Goal: Task Accomplishment & Management: Use online tool/utility

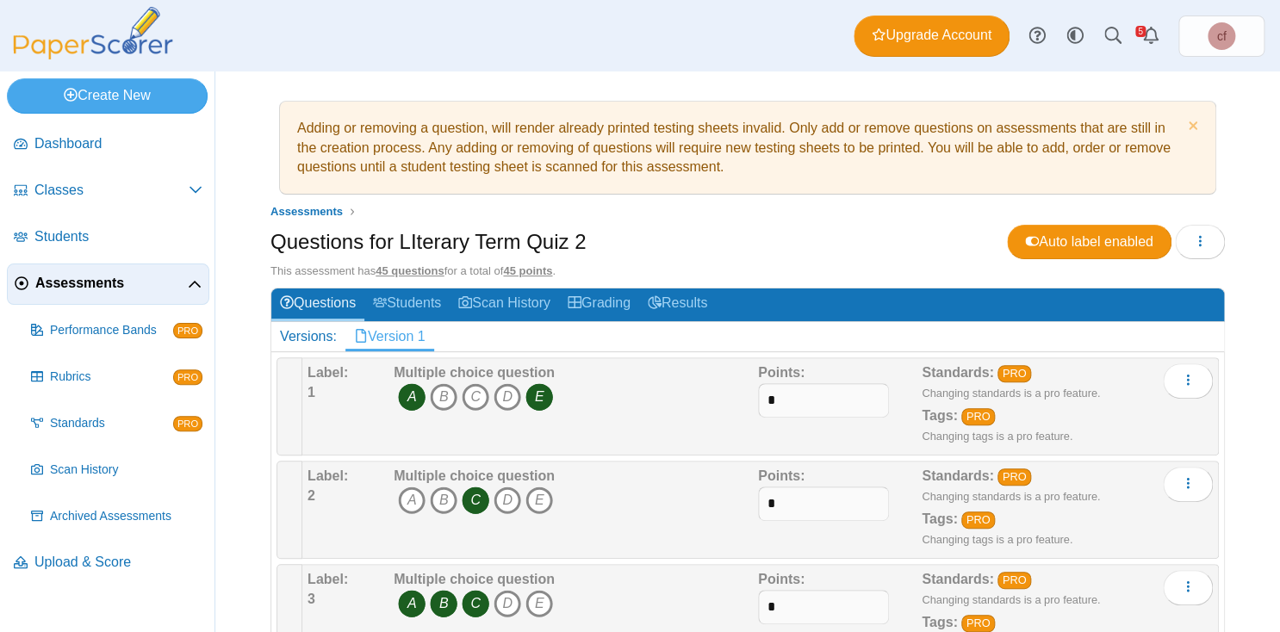
scroll to position [24, 0]
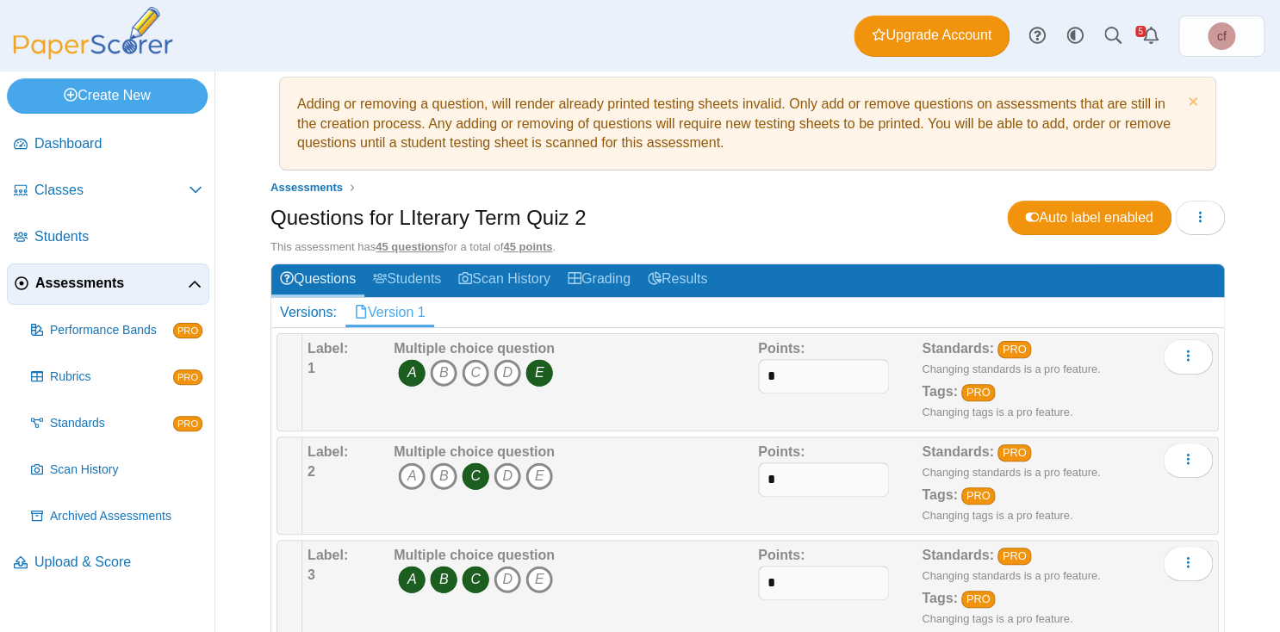
click at [539, 372] on icon "E" at bounding box center [540, 373] width 28 height 28
click at [414, 371] on icon "A" at bounding box center [412, 373] width 28 height 28
click at [445, 370] on icon "B" at bounding box center [444, 373] width 28 height 28
click at [478, 368] on icon "C" at bounding box center [476, 373] width 28 height 28
click at [443, 480] on icon "B" at bounding box center [444, 477] width 28 height 28
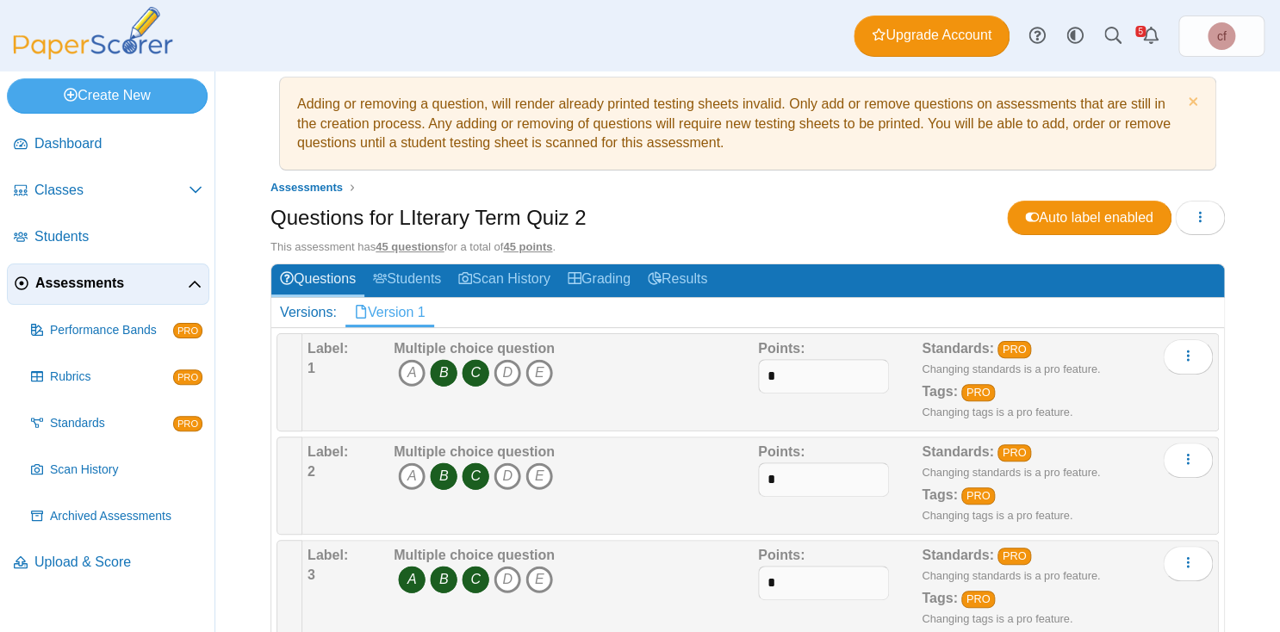
click at [466, 479] on icon "C" at bounding box center [476, 477] width 28 height 28
click at [473, 574] on icon "C" at bounding box center [476, 580] width 28 height 28
click at [460, 574] on span "A B C D E" at bounding box center [474, 582] width 161 height 32
click at [444, 574] on icon "B" at bounding box center [444, 580] width 28 height 28
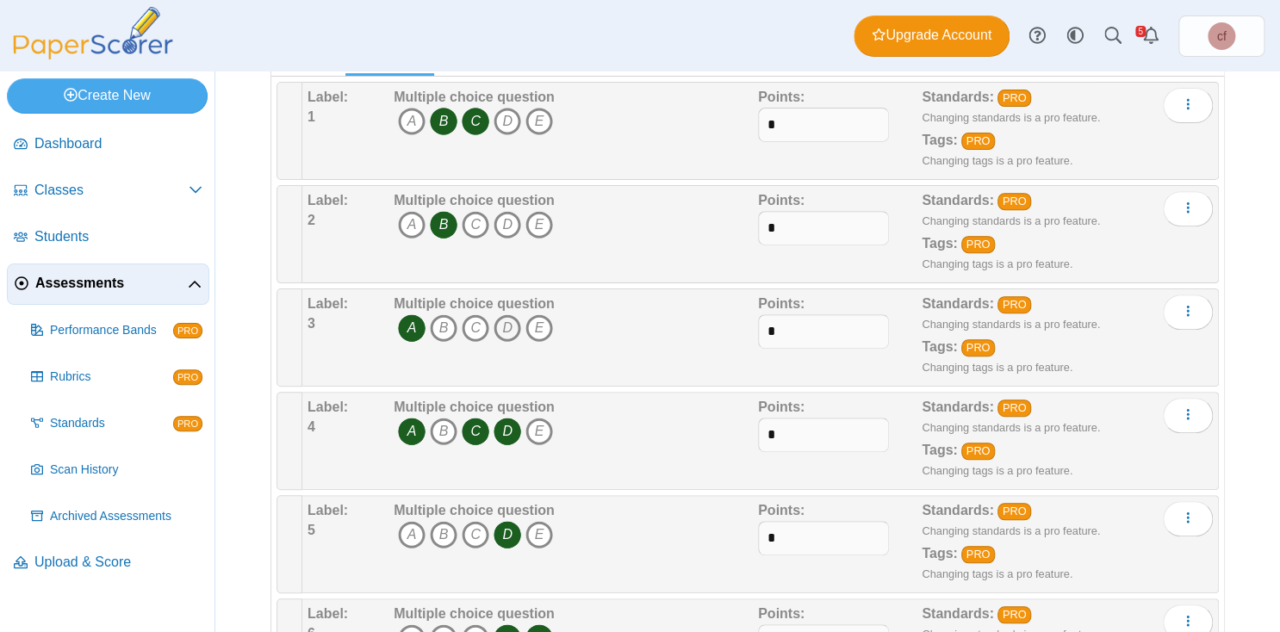
scroll to position [280, 0]
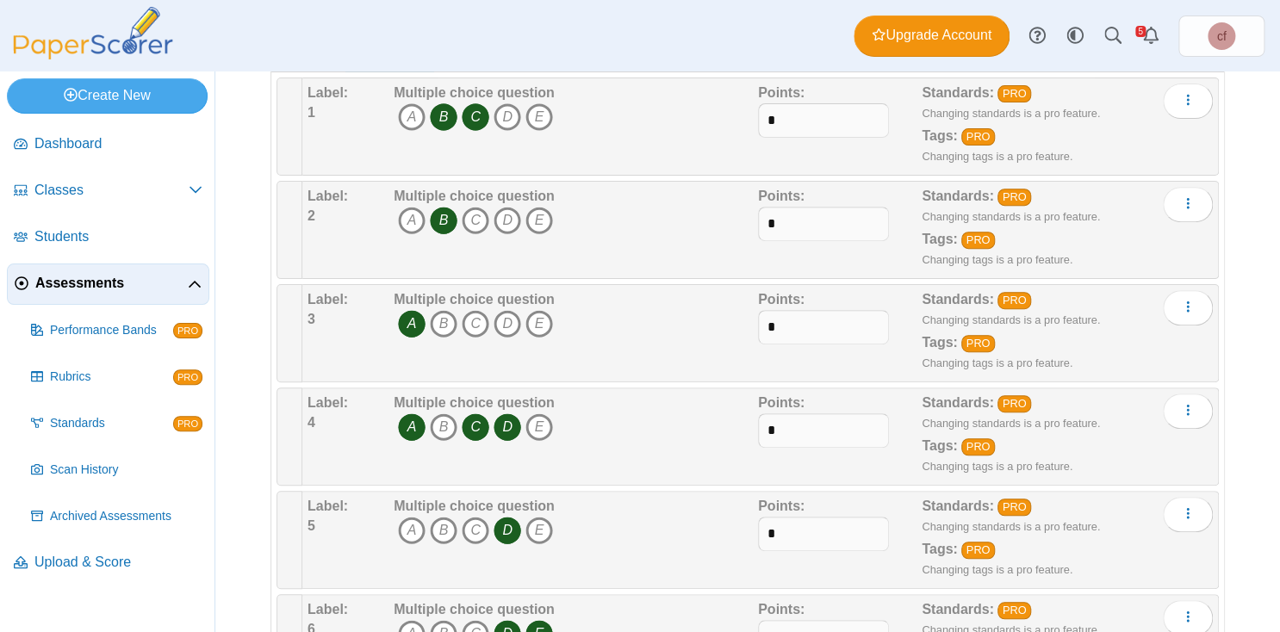
click at [476, 414] on icon "C" at bounding box center [476, 428] width 28 height 28
click at [539, 414] on icon "E" at bounding box center [540, 428] width 28 height 28
click at [476, 420] on icon "C" at bounding box center [476, 428] width 28 height 28
click at [507, 420] on icon "D" at bounding box center [508, 428] width 28 height 28
click at [482, 416] on icon "C" at bounding box center [476, 428] width 28 height 28
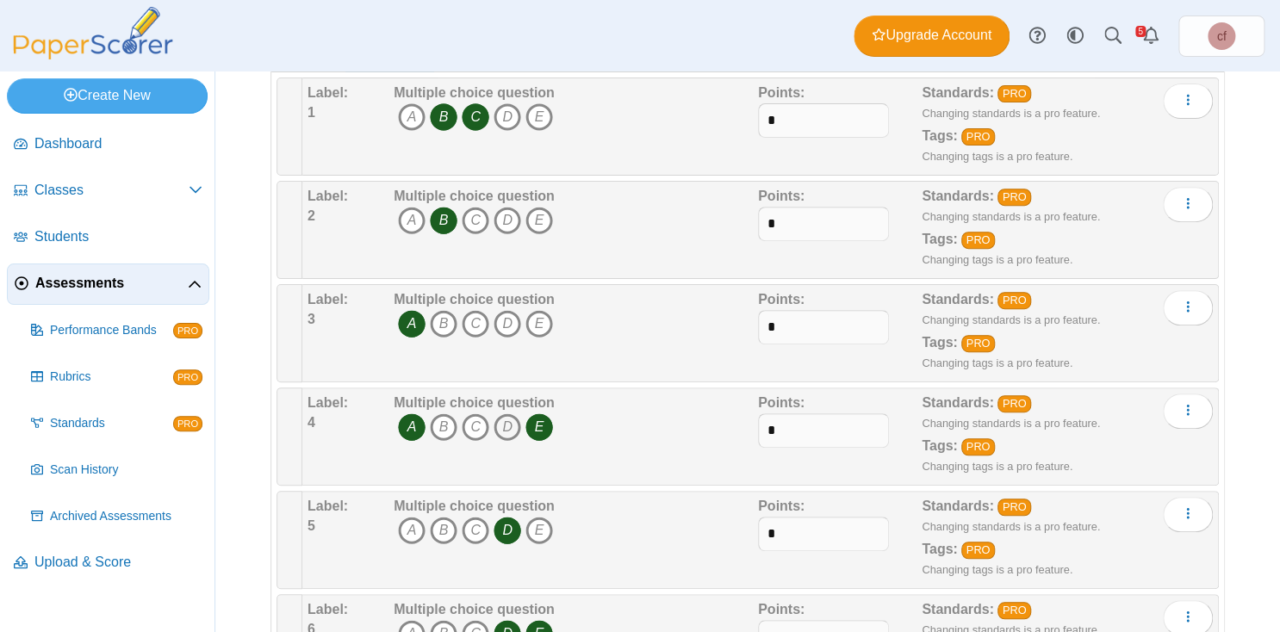
click at [510, 417] on icon "D" at bounding box center [508, 428] width 28 height 28
click at [408, 519] on icon "A" at bounding box center [412, 531] width 28 height 28
click at [481, 520] on icon "C" at bounding box center [476, 531] width 28 height 28
click at [511, 524] on icon "D" at bounding box center [508, 531] width 28 height 28
click at [544, 521] on icon "E" at bounding box center [540, 531] width 28 height 28
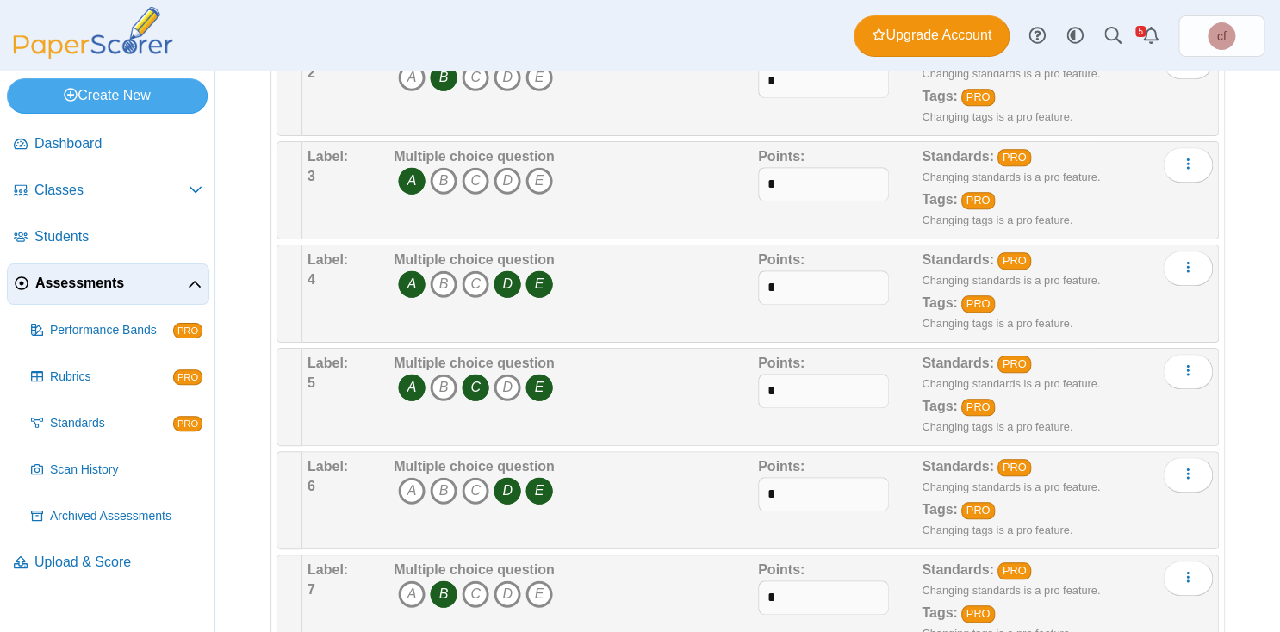
scroll to position [427, 0]
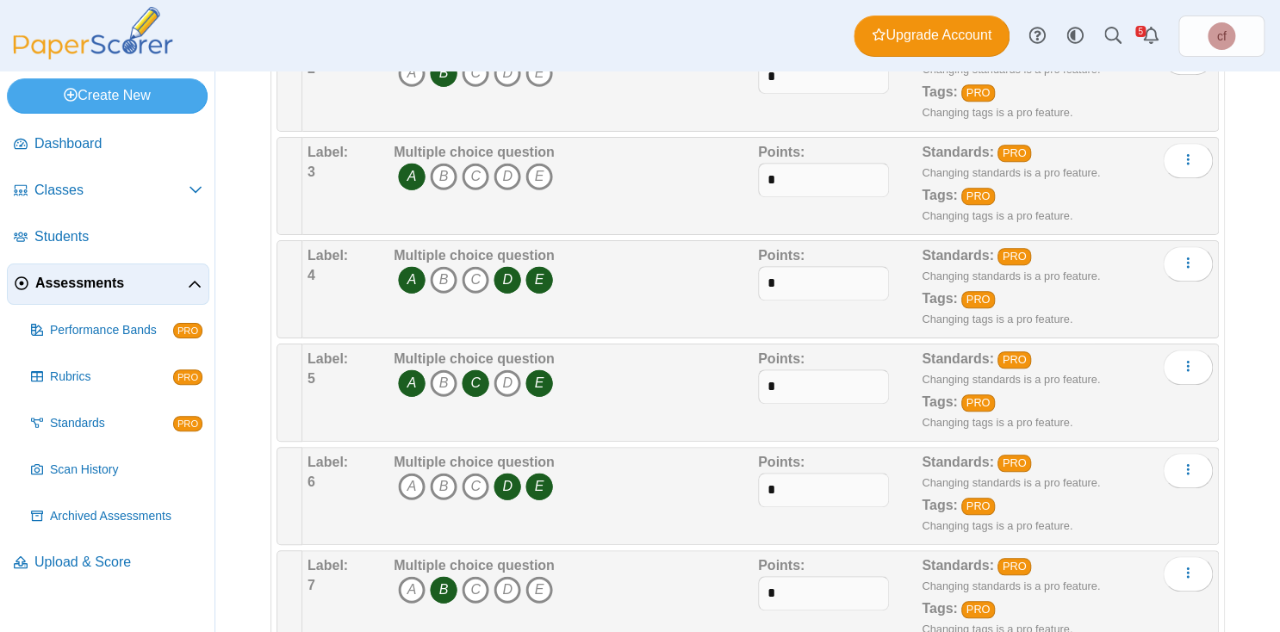
click at [543, 480] on icon "E" at bounding box center [540, 487] width 28 height 28
click at [505, 480] on icon "D" at bounding box center [508, 487] width 28 height 28
click at [409, 476] on icon "A" at bounding box center [412, 487] width 28 height 28
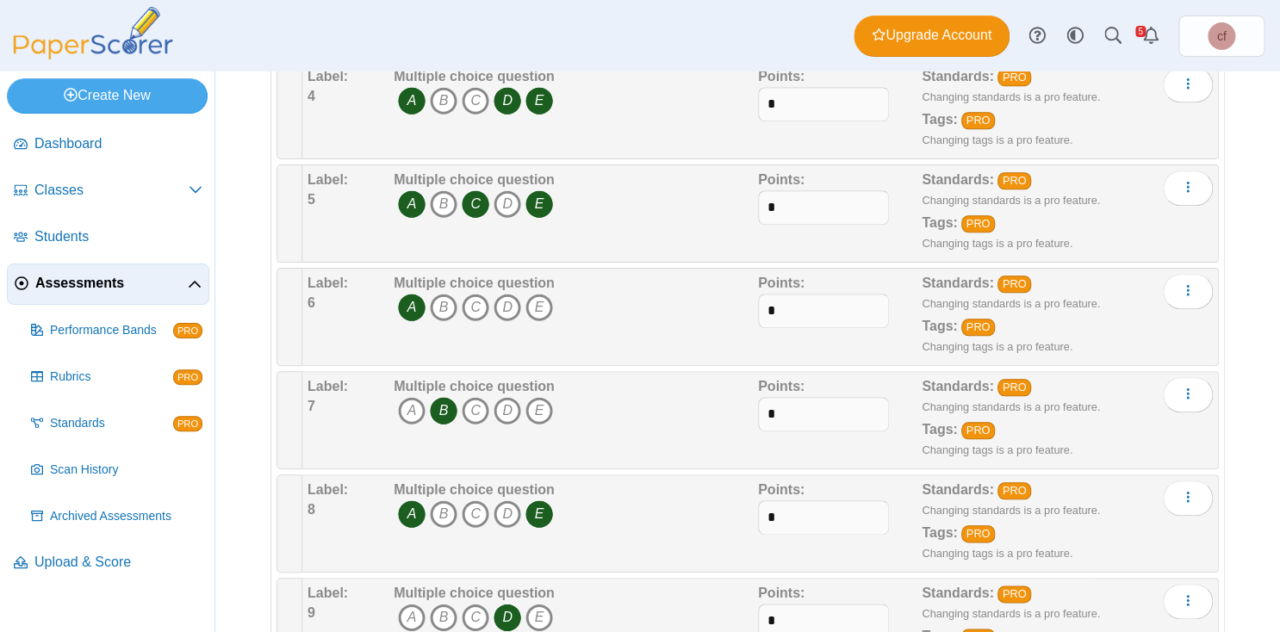
scroll to position [605, 0]
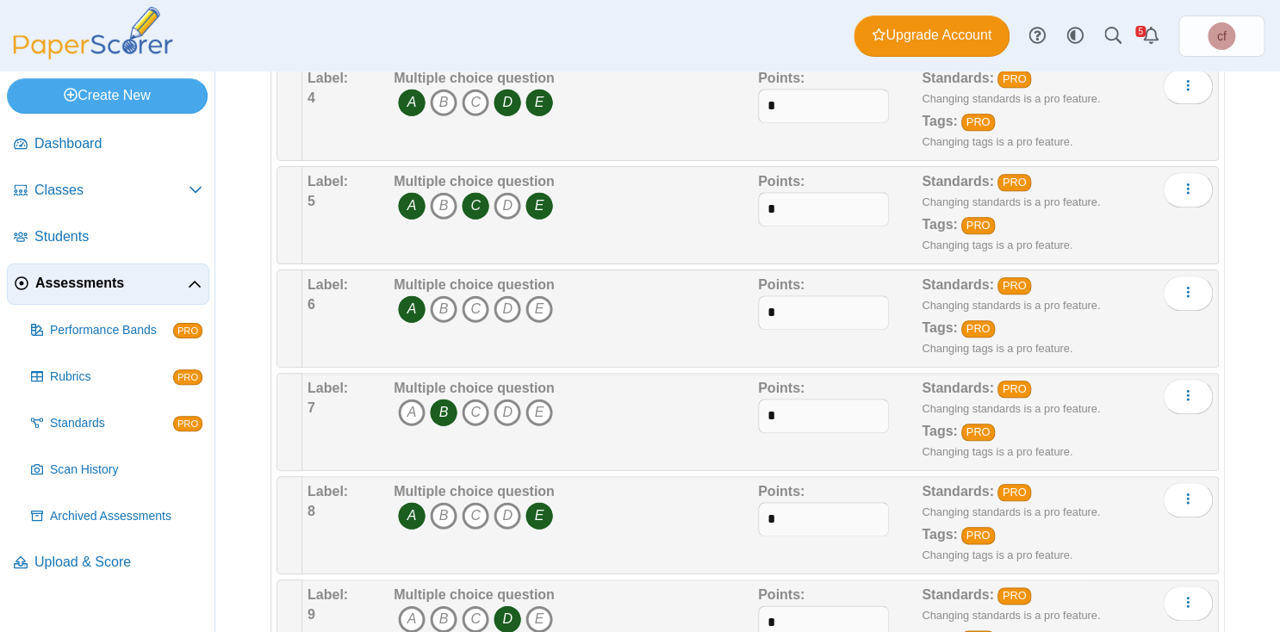
click at [541, 514] on icon "E" at bounding box center [540, 516] width 28 height 28
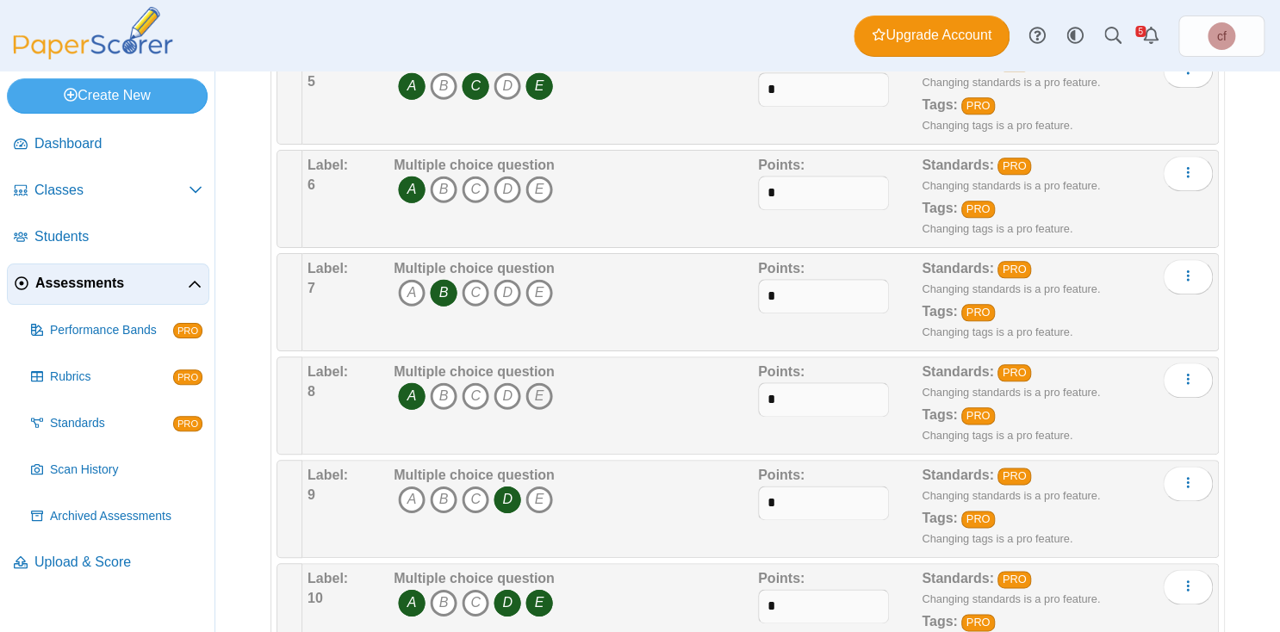
scroll to position [728, 0]
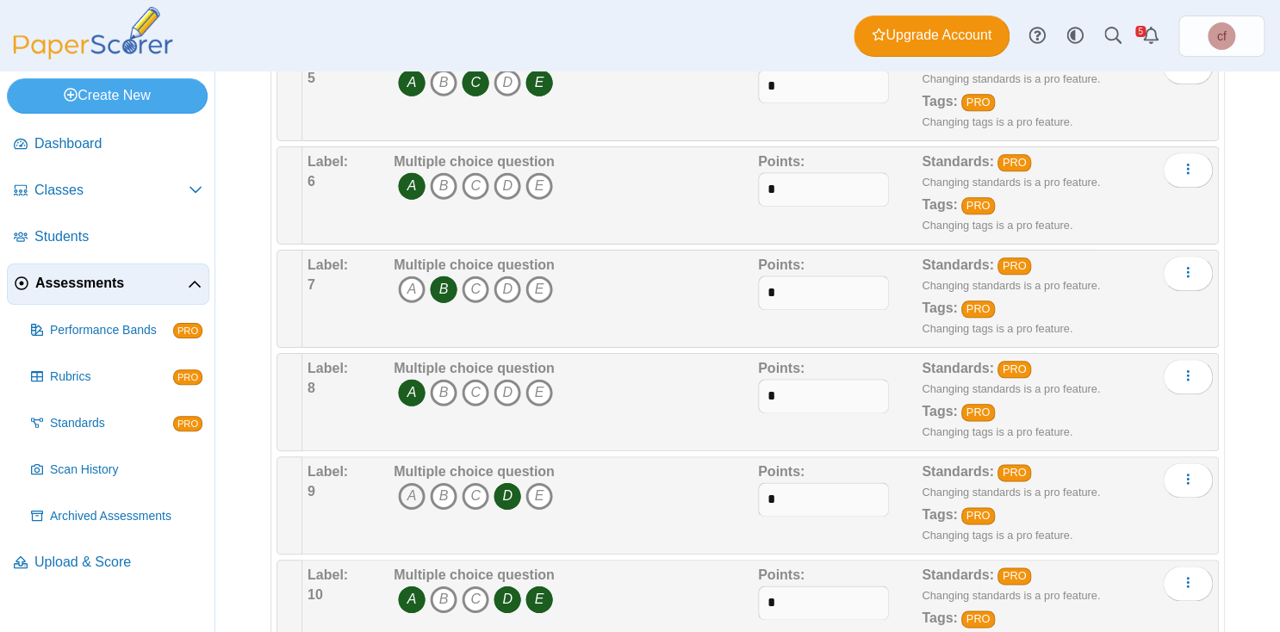
click at [419, 486] on icon "A" at bounding box center [412, 496] width 28 height 28
click at [479, 486] on icon "C" at bounding box center [476, 496] width 28 height 28
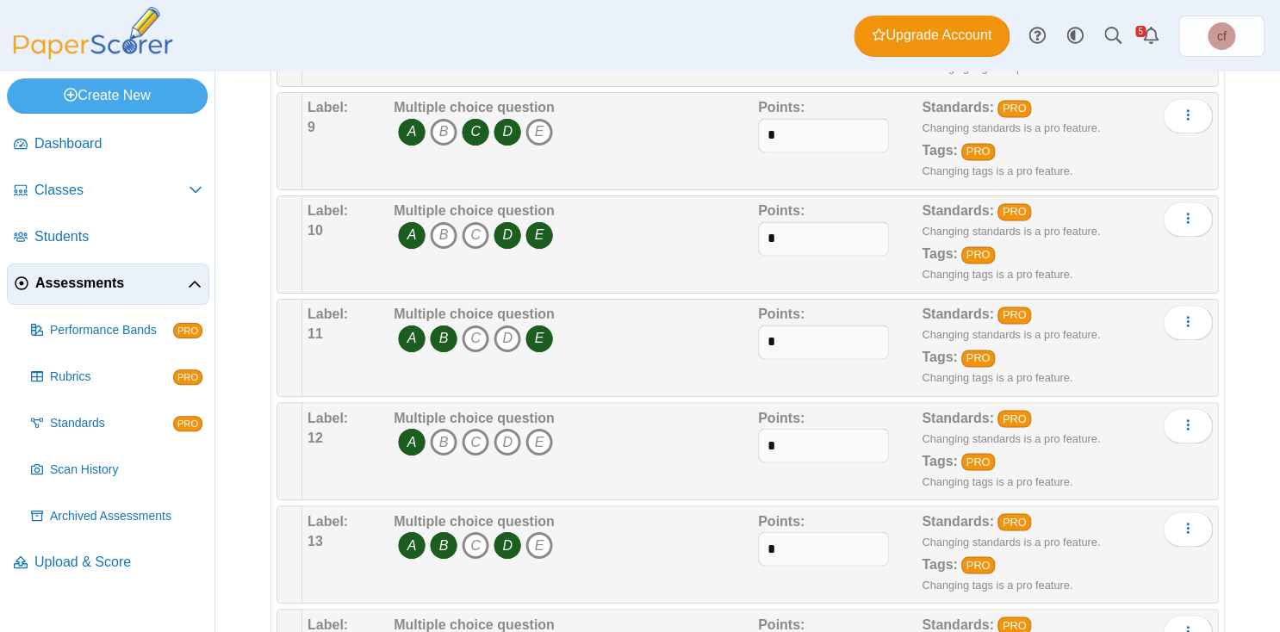
scroll to position [1097, 0]
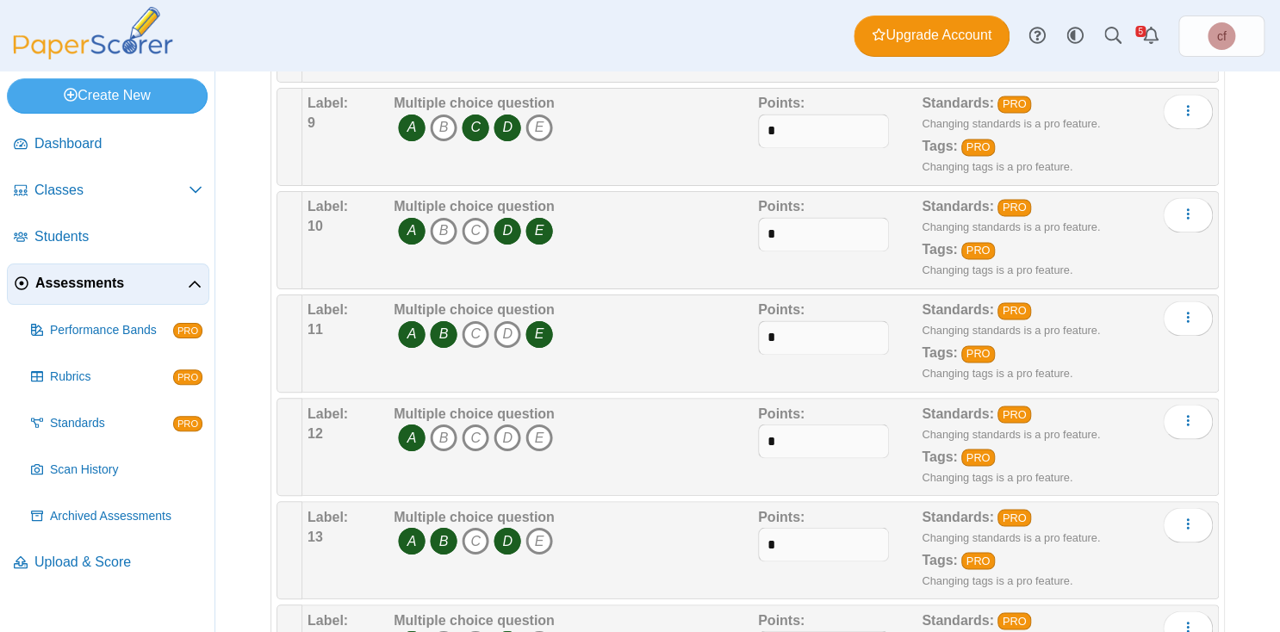
click at [416, 426] on icon "A" at bounding box center [412, 438] width 28 height 28
click at [473, 426] on icon "C" at bounding box center [476, 438] width 28 height 28
click at [409, 527] on icon "A" at bounding box center [412, 541] width 28 height 28
click at [513, 527] on icon "D" at bounding box center [508, 541] width 28 height 28
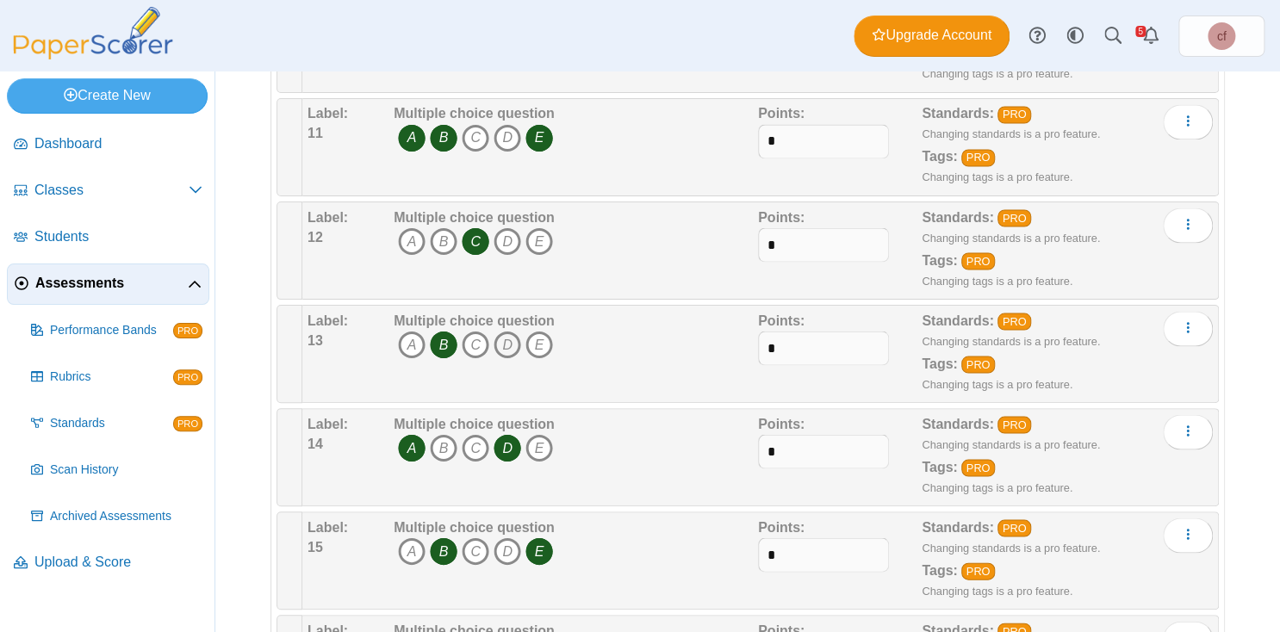
scroll to position [1296, 0]
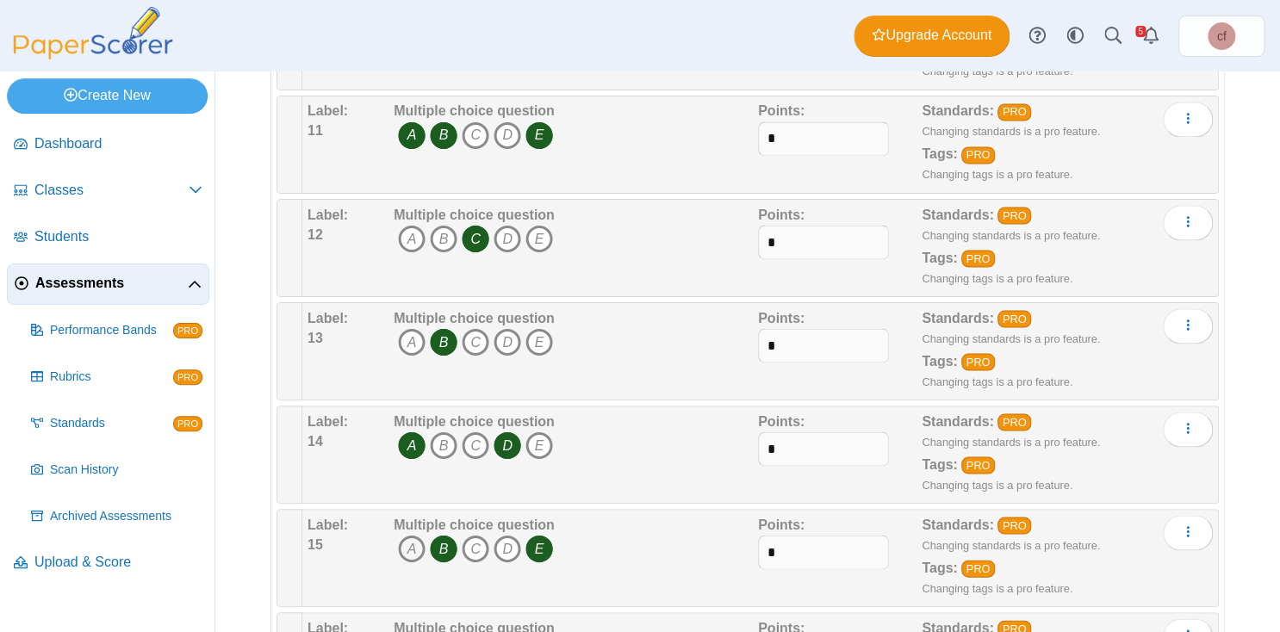
click at [409, 535] on icon "A" at bounding box center [412, 549] width 28 height 28
click at [444, 535] on icon "B" at bounding box center [444, 549] width 28 height 28
click at [478, 535] on icon "C" at bounding box center [476, 549] width 28 height 28
click at [539, 535] on icon "E" at bounding box center [540, 549] width 28 height 28
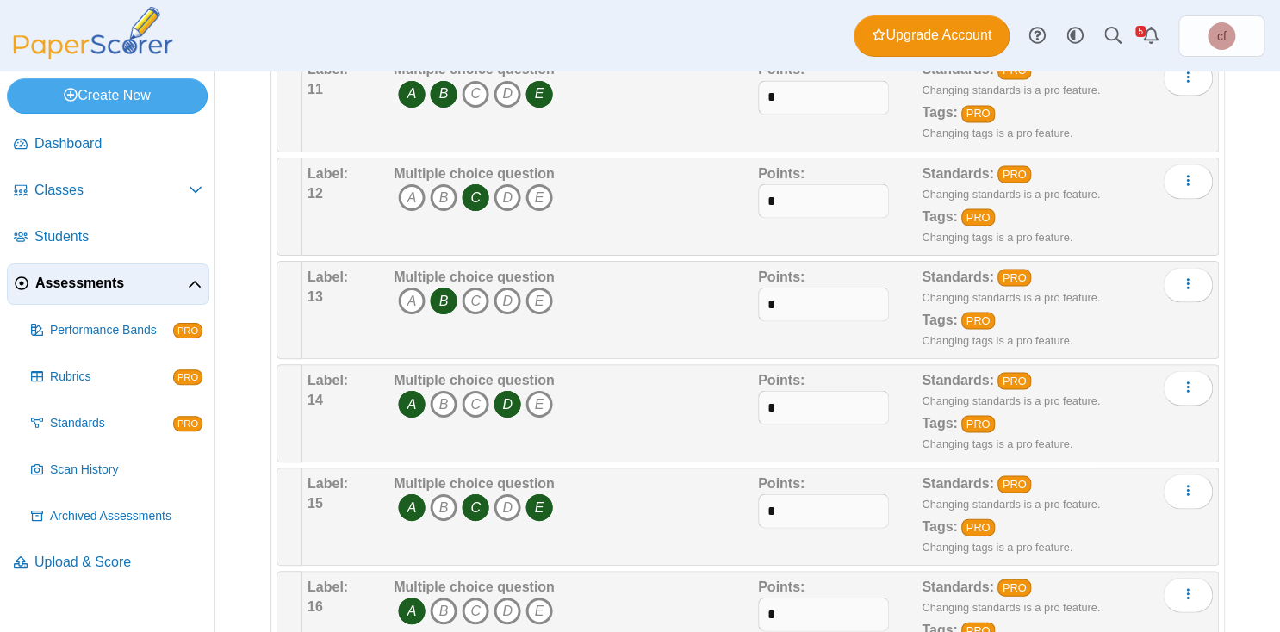
scroll to position [1341, 0]
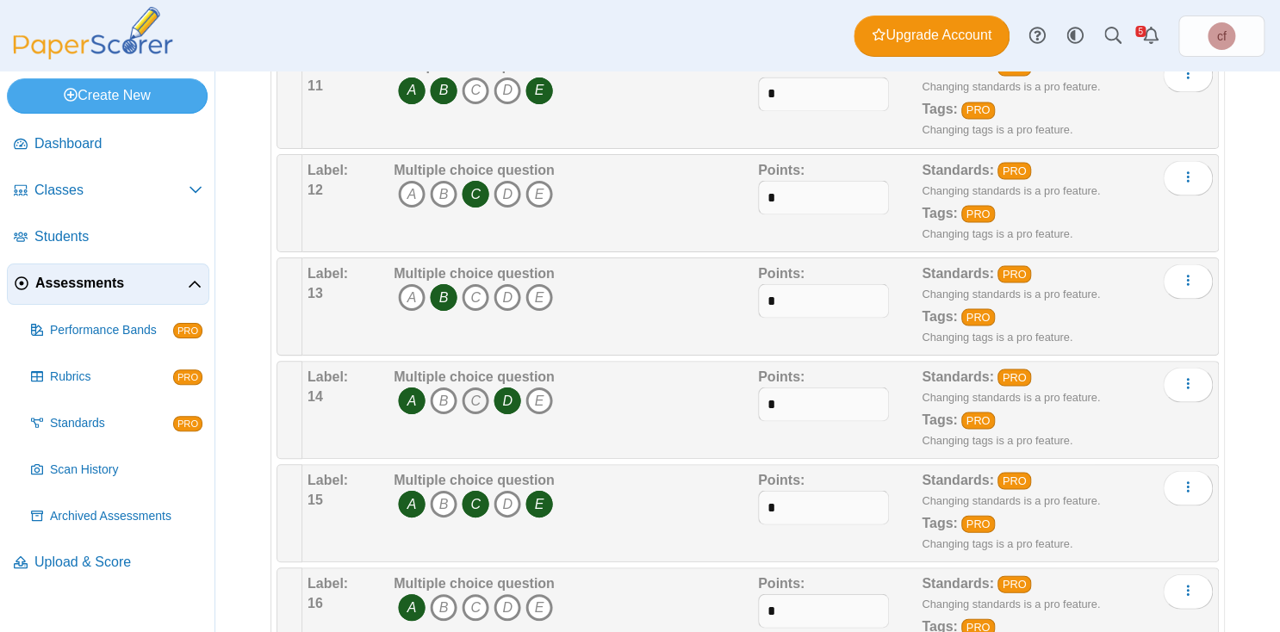
click at [484, 391] on icon "C" at bounding box center [476, 401] width 28 height 28
click at [509, 390] on icon "D" at bounding box center [508, 401] width 28 height 28
click at [537, 390] on icon "E" at bounding box center [540, 401] width 28 height 28
click at [513, 490] on icon "D" at bounding box center [508, 504] width 28 height 28
click at [539, 490] on icon "E" at bounding box center [540, 504] width 28 height 28
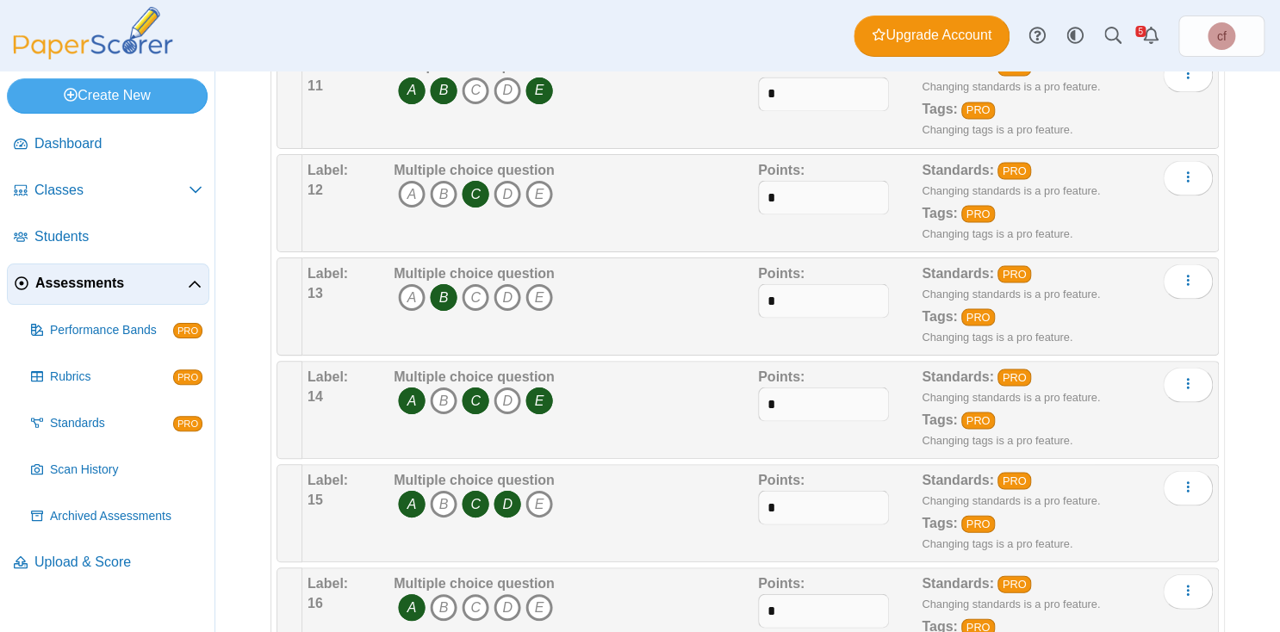
click at [465, 490] on icon "C" at bounding box center [476, 504] width 28 height 28
click at [429, 490] on span "A B C D E" at bounding box center [474, 506] width 161 height 32
click at [410, 490] on icon "A" at bounding box center [412, 504] width 28 height 28
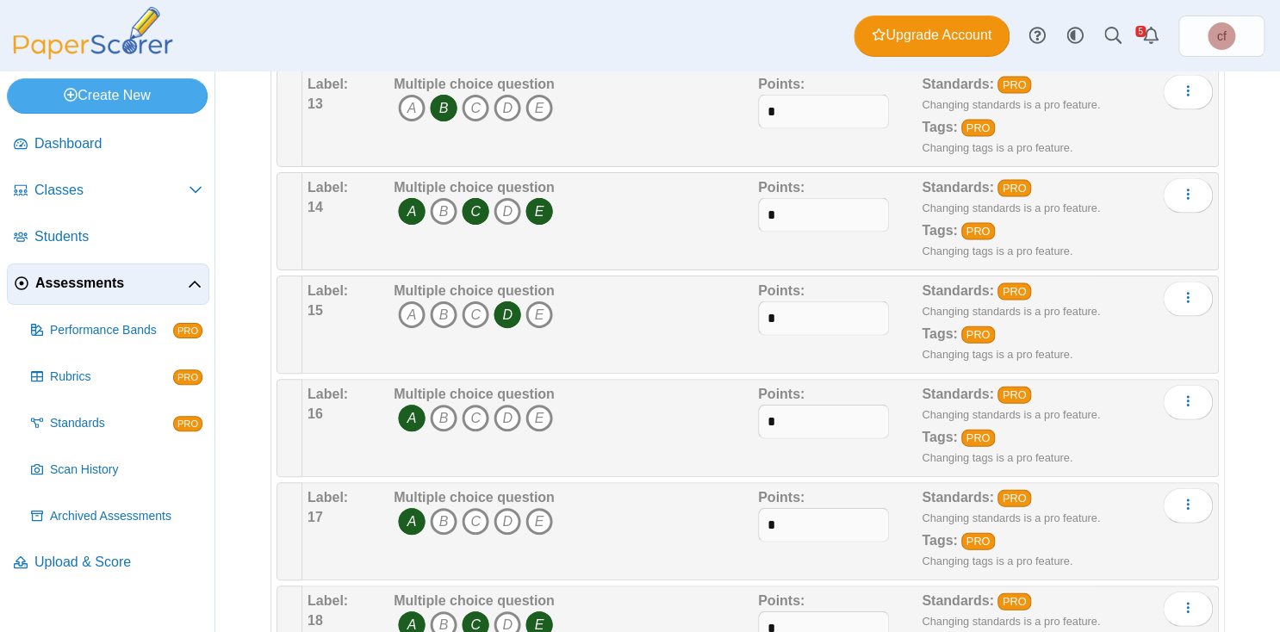
scroll to position [1526, 0]
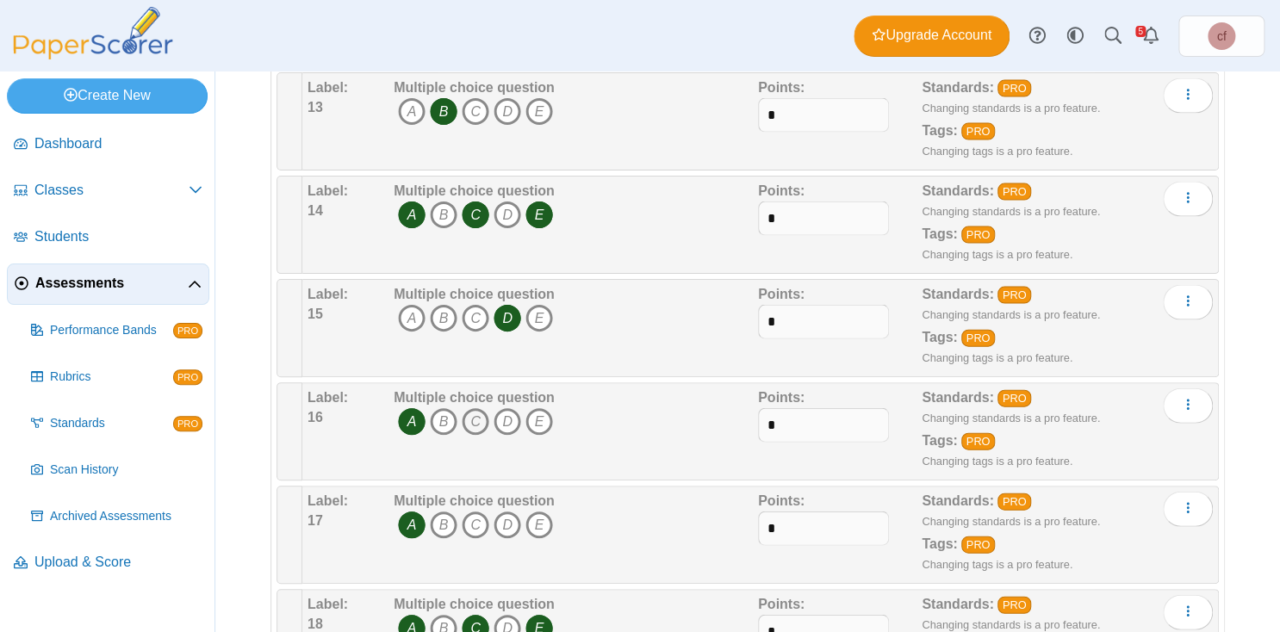
click at [480, 408] on icon "C" at bounding box center [476, 422] width 28 height 28
click at [509, 408] on icon "D" at bounding box center [508, 422] width 28 height 28
click at [414, 512] on icon "A" at bounding box center [412, 526] width 28 height 28
click at [438, 512] on icon "B" at bounding box center [444, 526] width 28 height 28
click at [543, 512] on icon "E" at bounding box center [540, 526] width 28 height 28
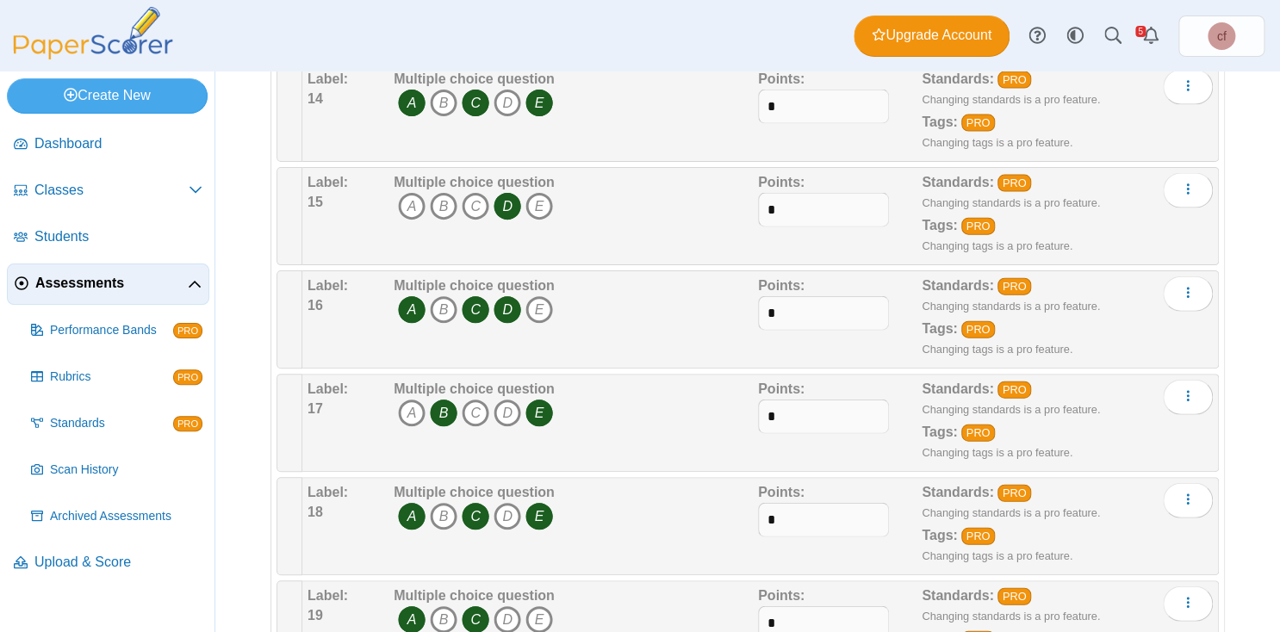
scroll to position [1641, 0]
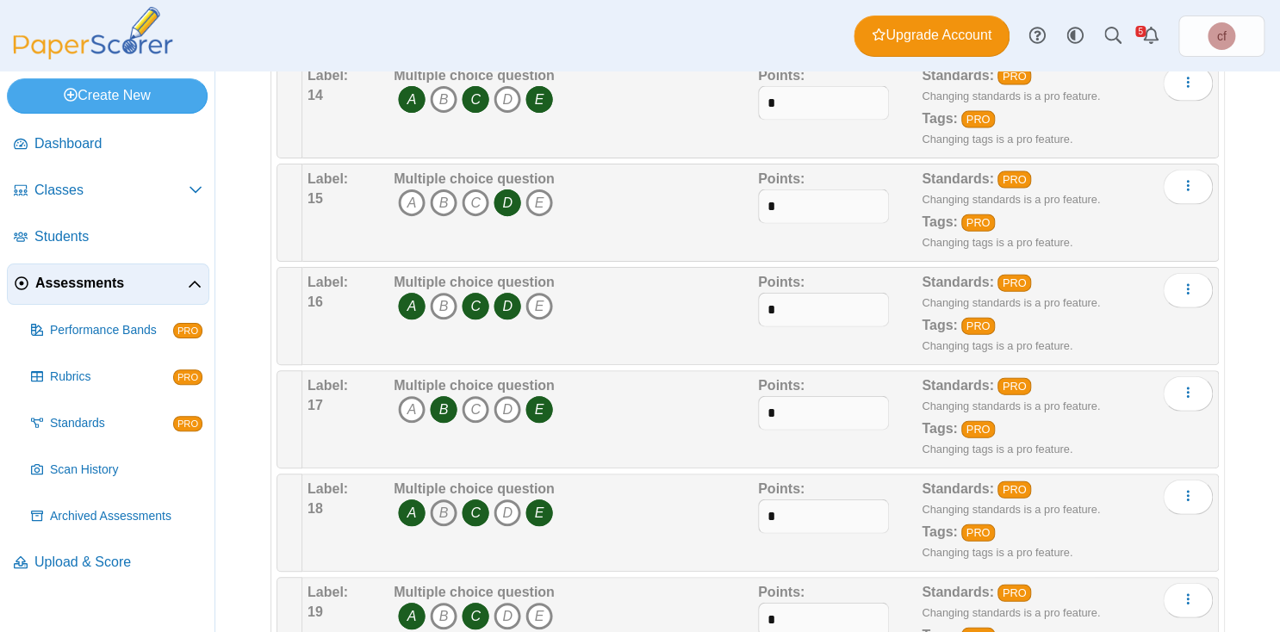
click at [445, 505] on icon "B" at bounding box center [444, 514] width 28 height 28
click at [481, 505] on icon "C" at bounding box center [476, 514] width 28 height 28
click at [528, 504] on icon "E" at bounding box center [540, 514] width 28 height 28
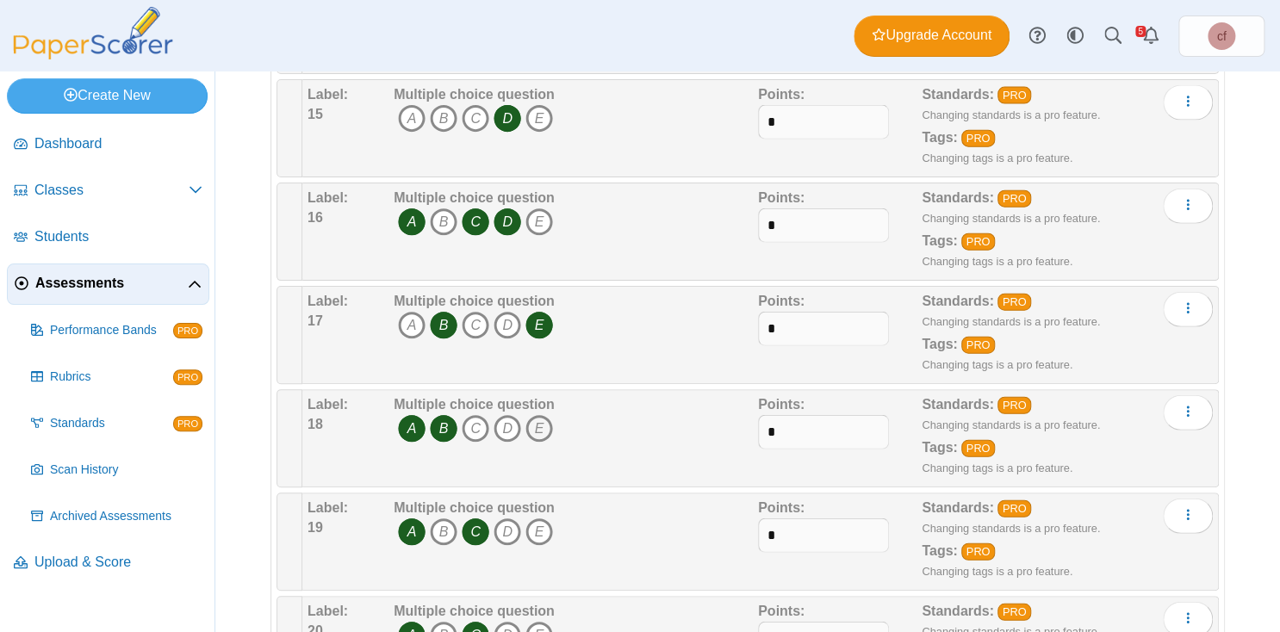
scroll to position [1742, 0]
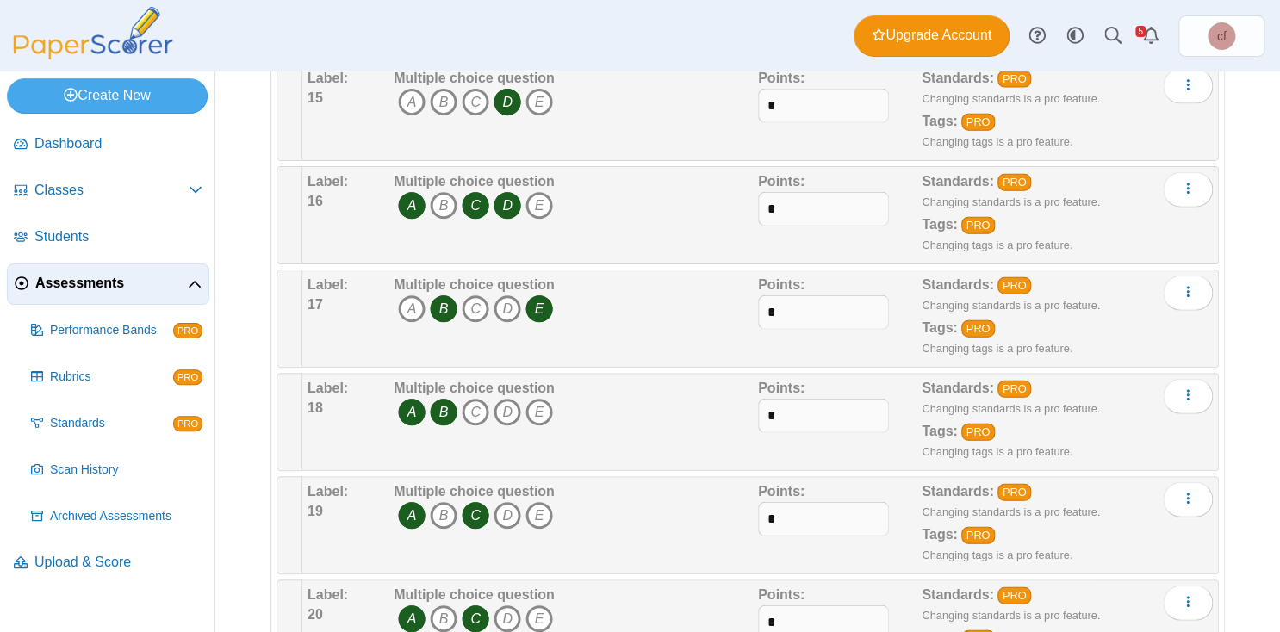
click at [411, 502] on icon "A" at bounding box center [412, 516] width 28 height 28
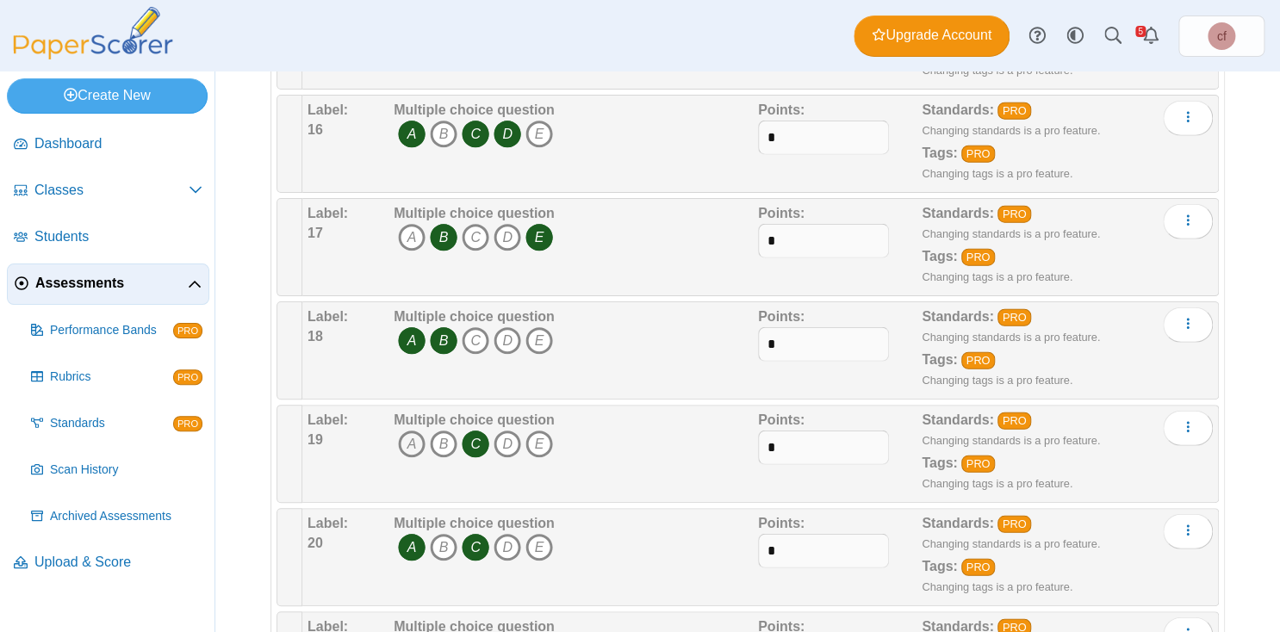
scroll to position [1886, 0]
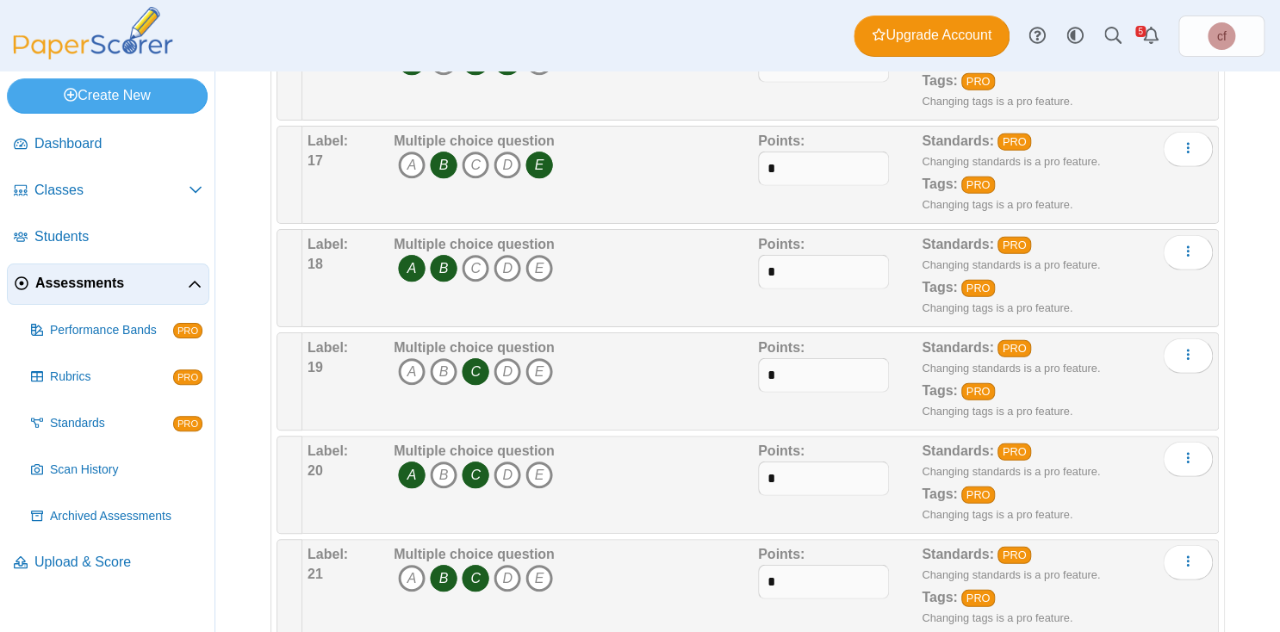
click at [408, 463] on icon "A" at bounding box center [412, 476] width 28 height 28
click at [479, 463] on icon "C" at bounding box center [476, 476] width 28 height 28
click at [538, 462] on icon "E" at bounding box center [540, 476] width 28 height 28
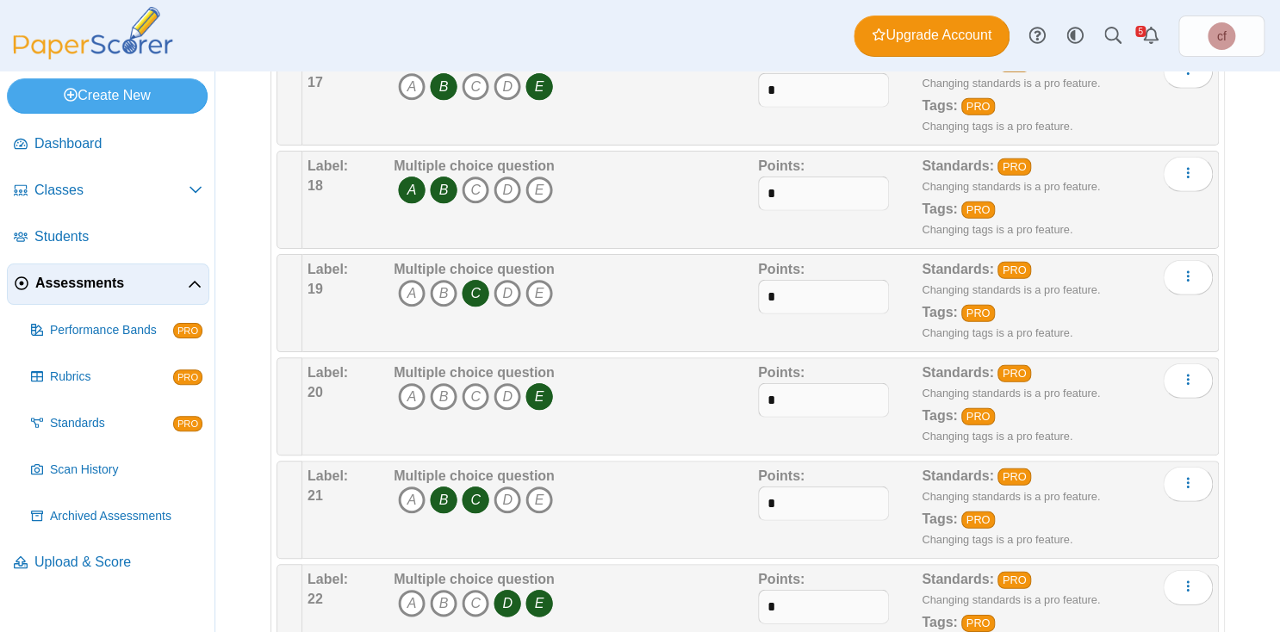
scroll to position [1979, 0]
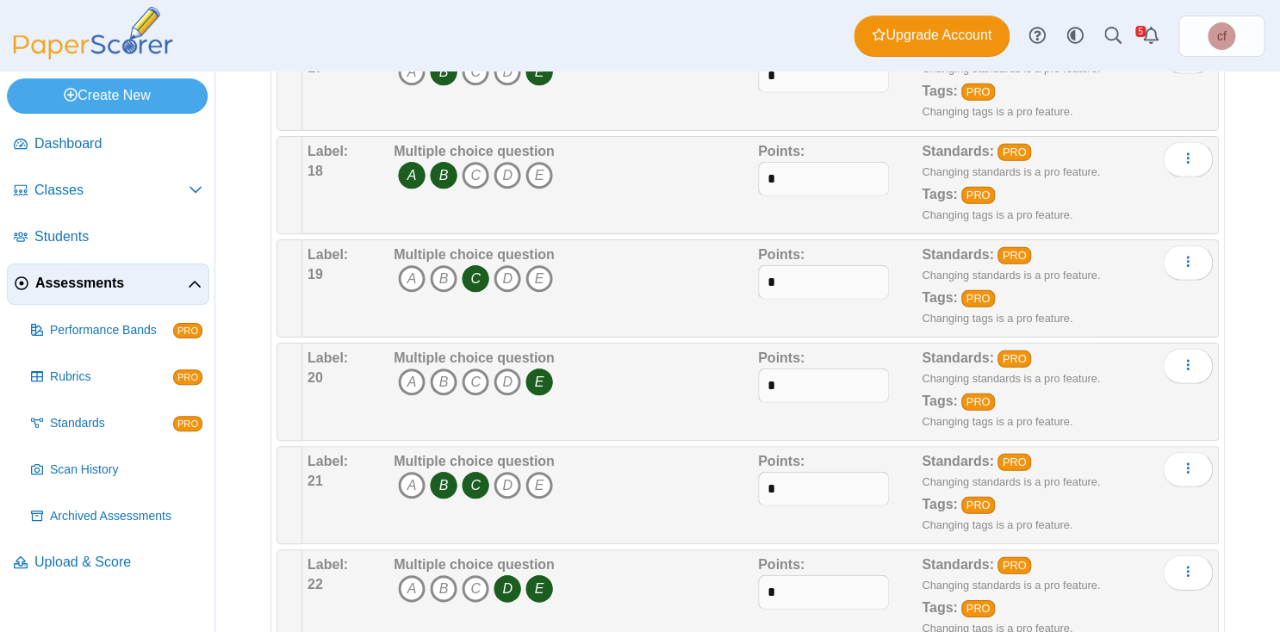
click at [476, 472] on icon "C" at bounding box center [476, 486] width 28 height 28
click at [409, 472] on icon "A" at bounding box center [412, 486] width 28 height 28
click at [545, 472] on icon "E" at bounding box center [540, 486] width 28 height 28
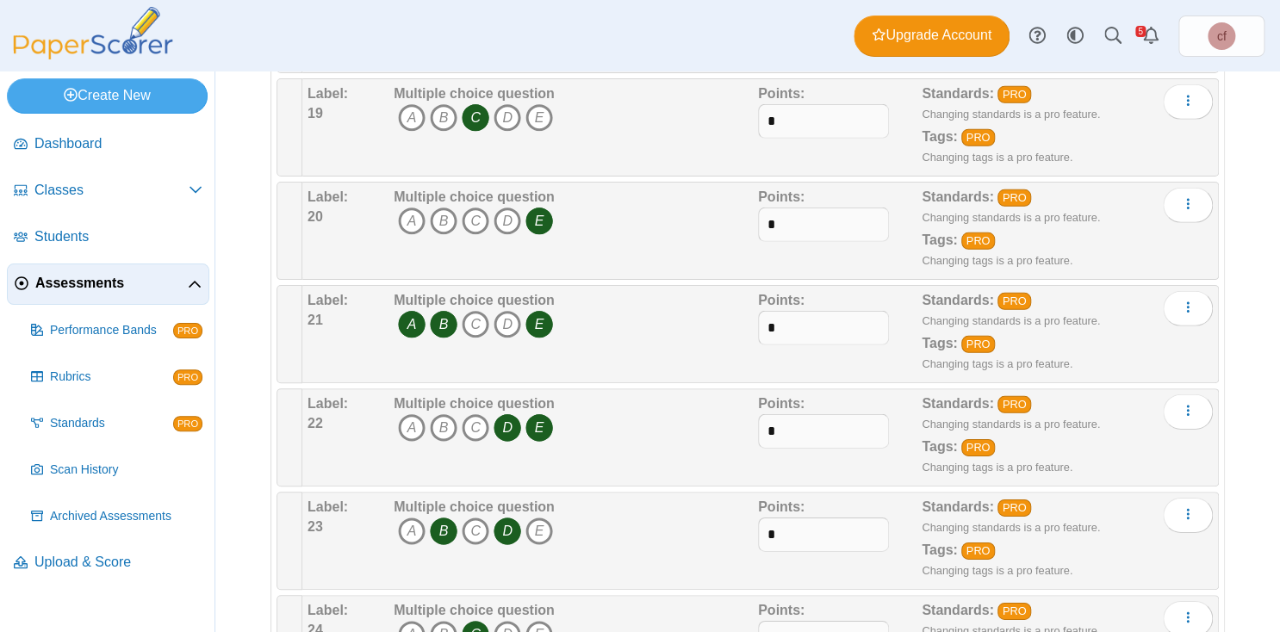
scroll to position [2138, 0]
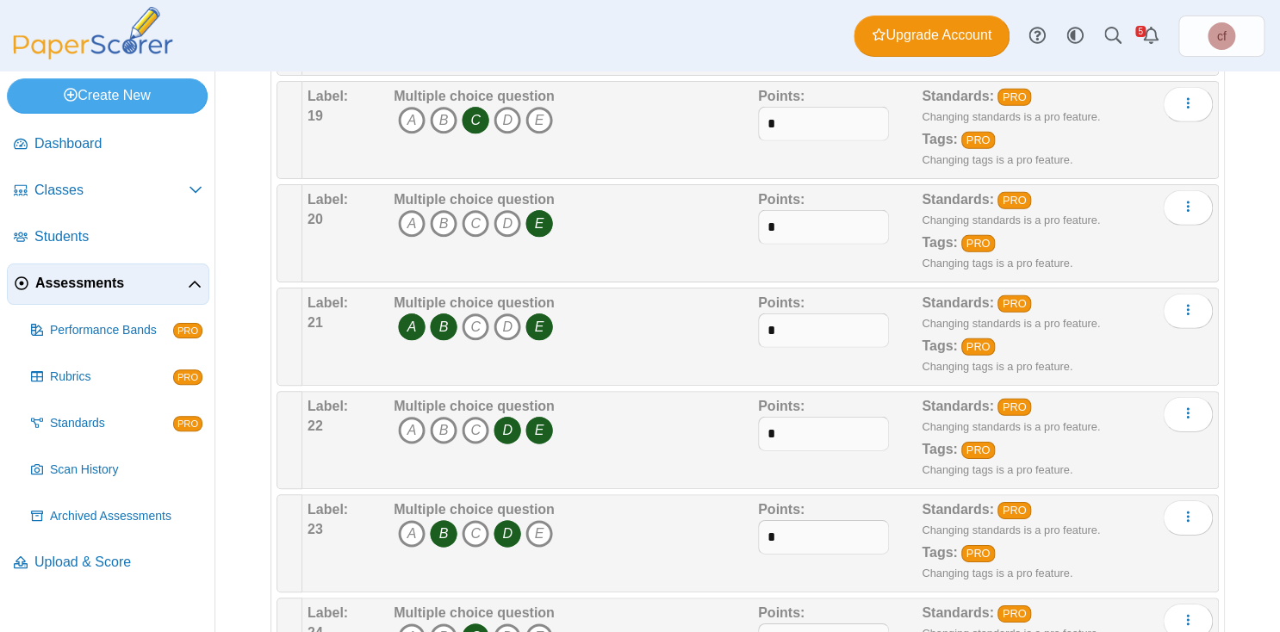
click at [505, 417] on icon "D" at bounding box center [508, 431] width 28 height 28
click at [539, 417] on icon "E" at bounding box center [540, 431] width 28 height 28
click at [482, 417] on icon "C" at bounding box center [476, 431] width 28 height 28
click at [418, 417] on icon "A" at bounding box center [412, 431] width 28 height 28
click at [443, 520] on icon "B" at bounding box center [444, 534] width 28 height 28
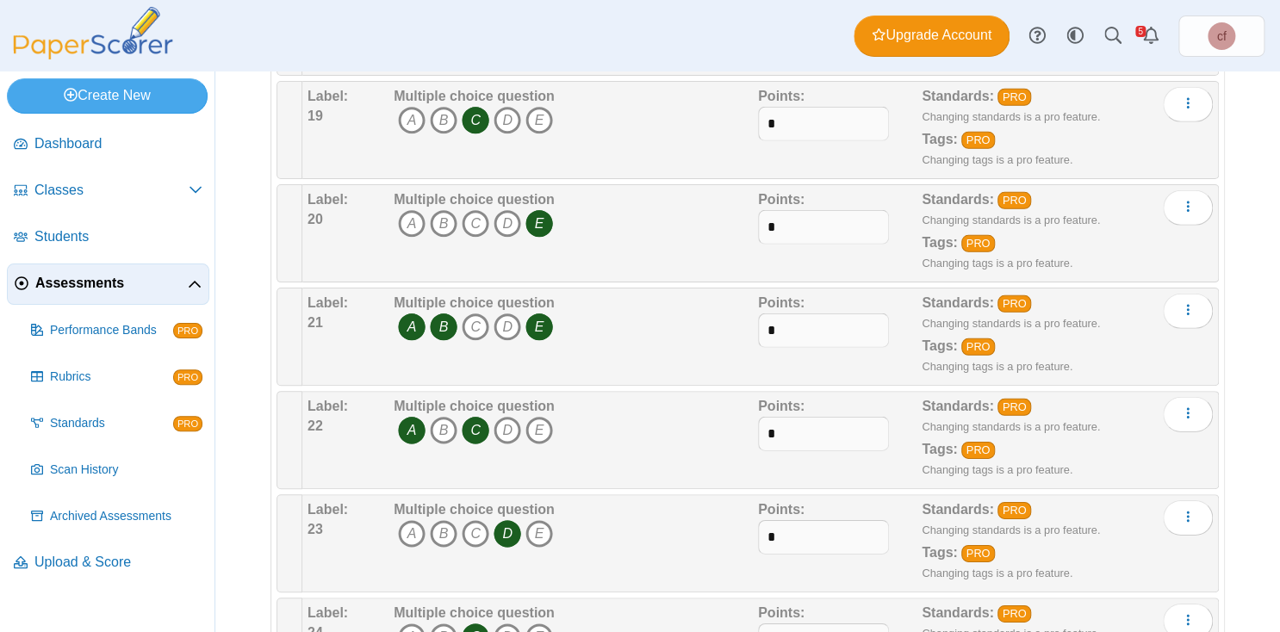
click at [507, 520] on icon "D" at bounding box center [508, 534] width 28 height 28
click at [544, 520] on icon "E" at bounding box center [540, 534] width 28 height 28
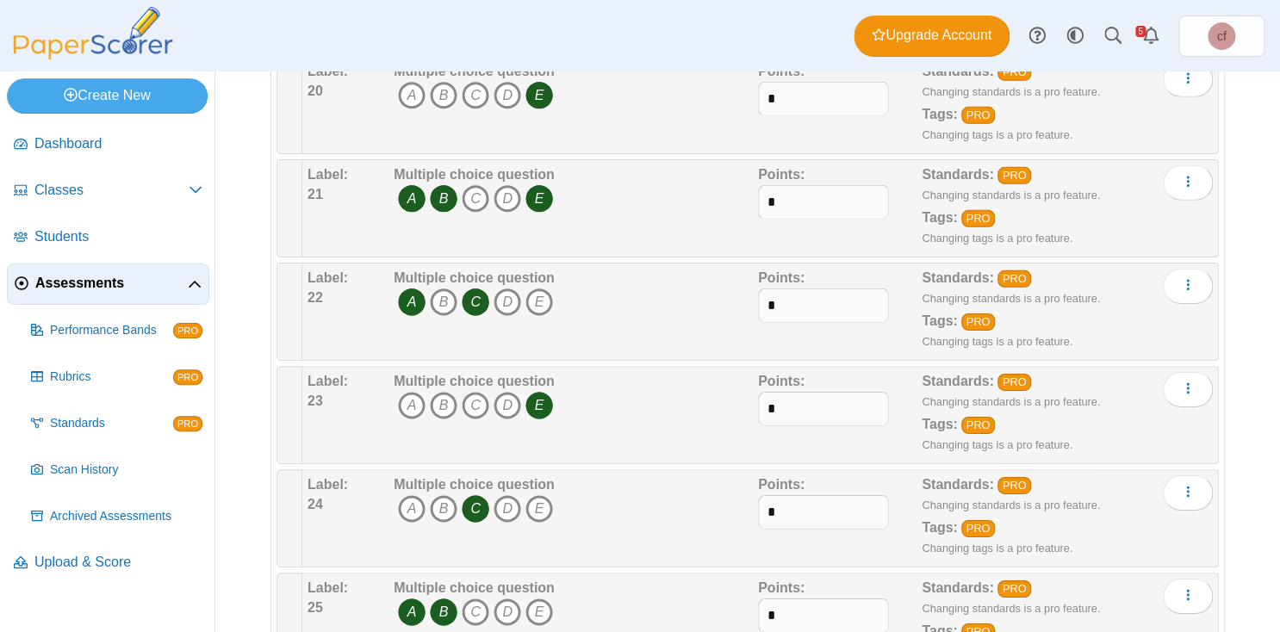
scroll to position [2270, 0]
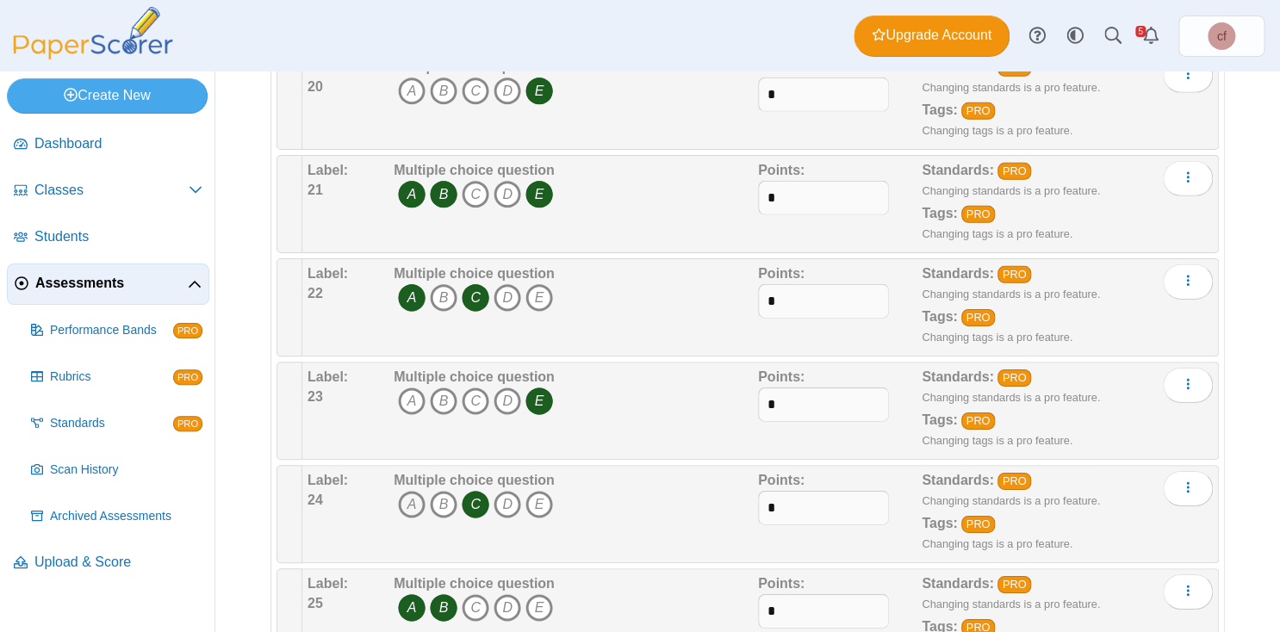
click at [410, 491] on icon "A" at bounding box center [412, 505] width 28 height 28
click at [437, 491] on icon "B" at bounding box center [444, 505] width 28 height 28
click at [475, 491] on icon "C" at bounding box center [476, 505] width 28 height 28
click at [507, 491] on icon "D" at bounding box center [508, 505] width 28 height 28
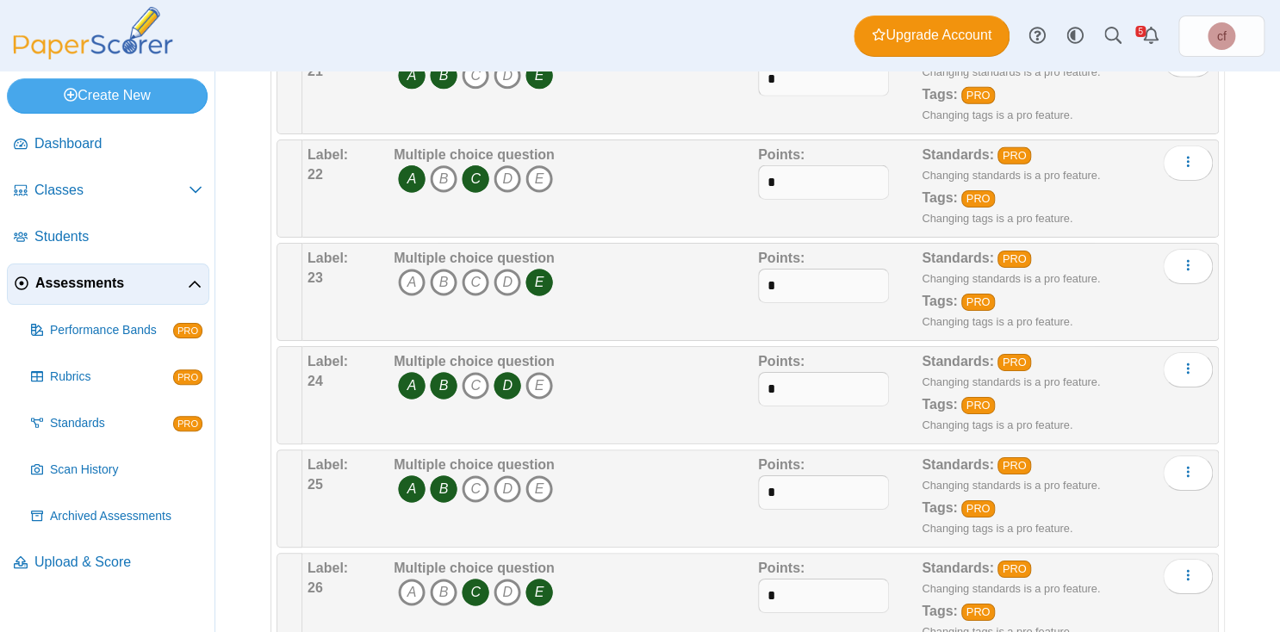
scroll to position [2392, 0]
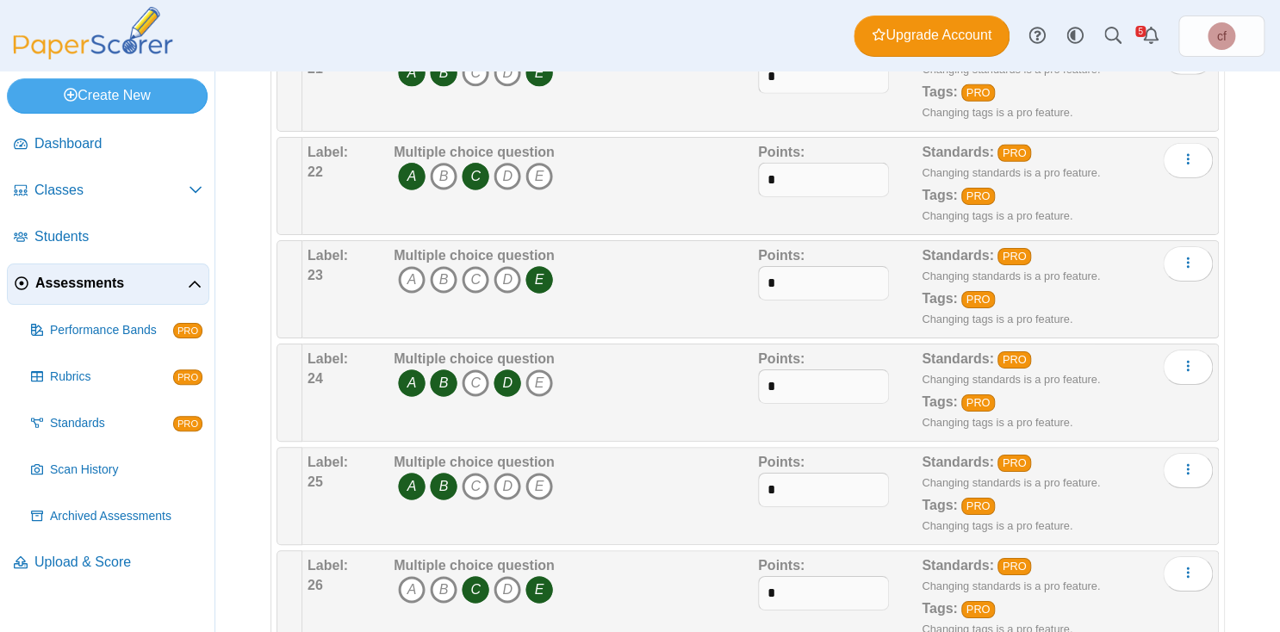
click at [479, 576] on icon "C" at bounding box center [476, 590] width 28 height 28
click at [555, 576] on span "A B C D E" at bounding box center [474, 592] width 161 height 32
click at [509, 576] on icon "D" at bounding box center [508, 590] width 28 height 28
click at [546, 576] on icon "E" at bounding box center [540, 590] width 28 height 28
click at [408, 576] on icon "A" at bounding box center [412, 590] width 28 height 28
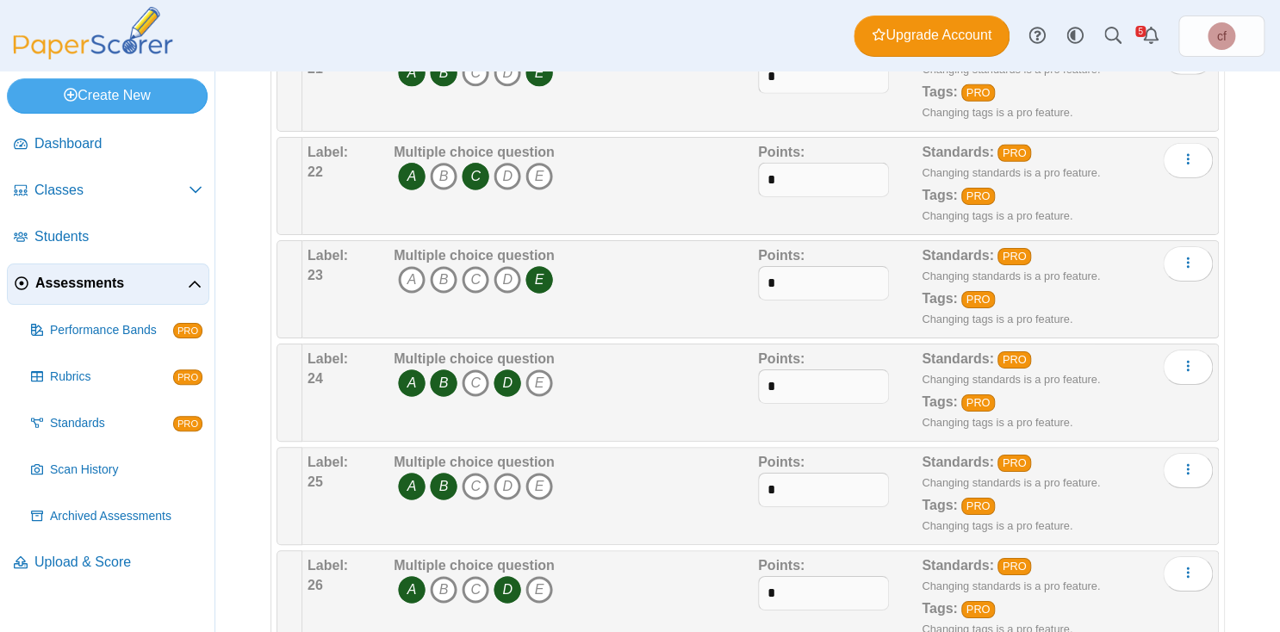
click at [445, 473] on icon "B" at bounding box center [444, 487] width 28 height 28
click at [525, 473] on span "A B C D E" at bounding box center [474, 489] width 161 height 32
click at [519, 473] on icon "D" at bounding box center [508, 487] width 28 height 28
click at [447, 576] on icon "B" at bounding box center [444, 590] width 28 height 28
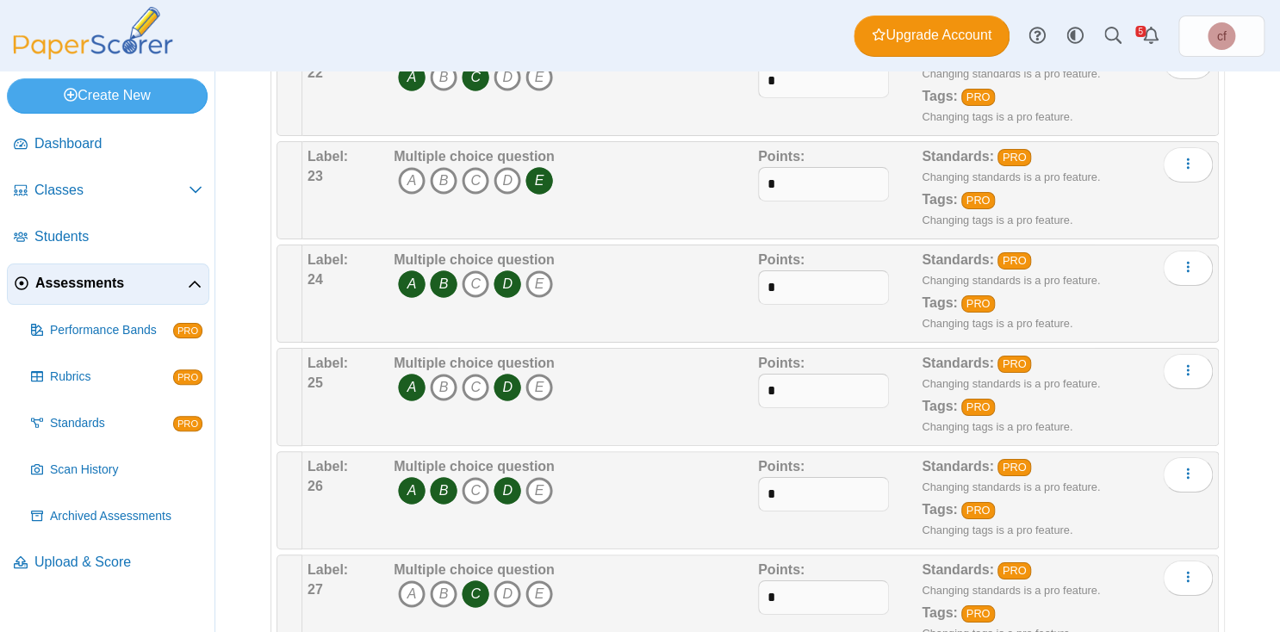
scroll to position [2516, 0]
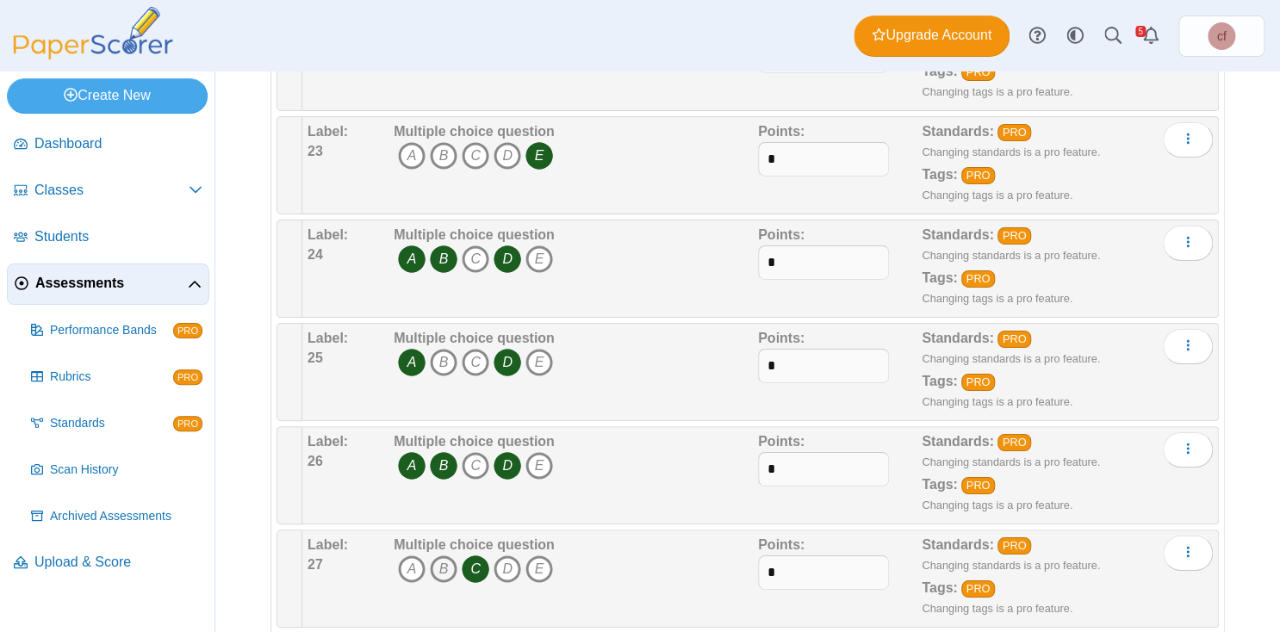
click at [445, 556] on icon "B" at bounding box center [444, 570] width 28 height 28
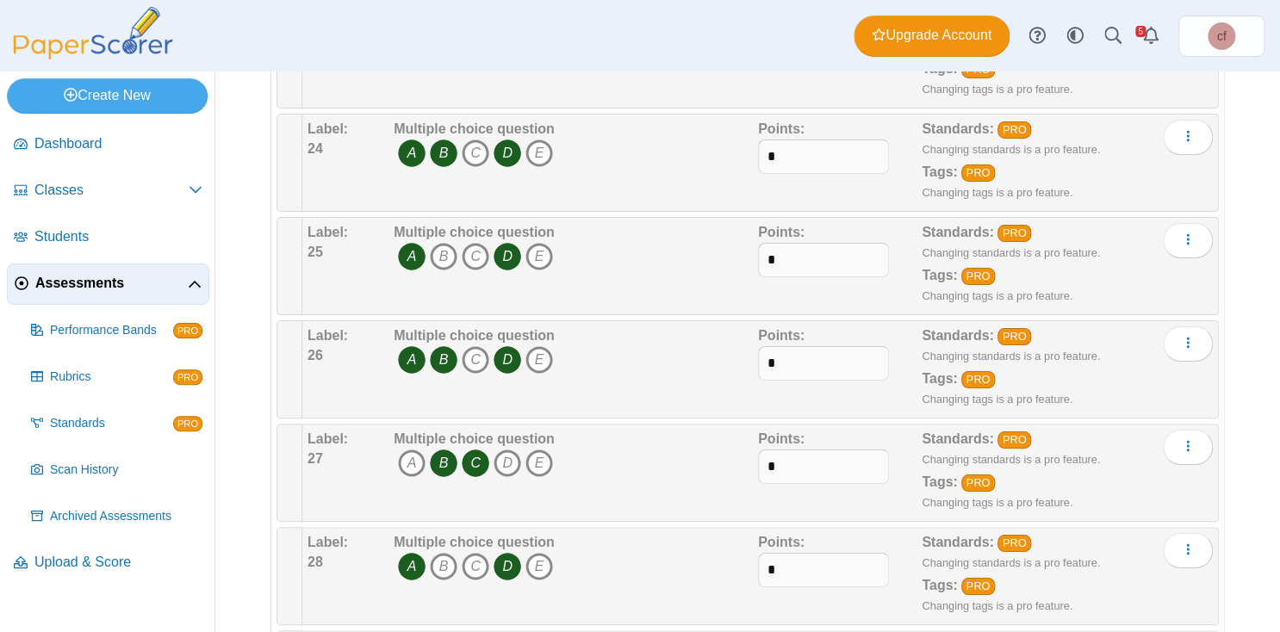
scroll to position [2626, 0]
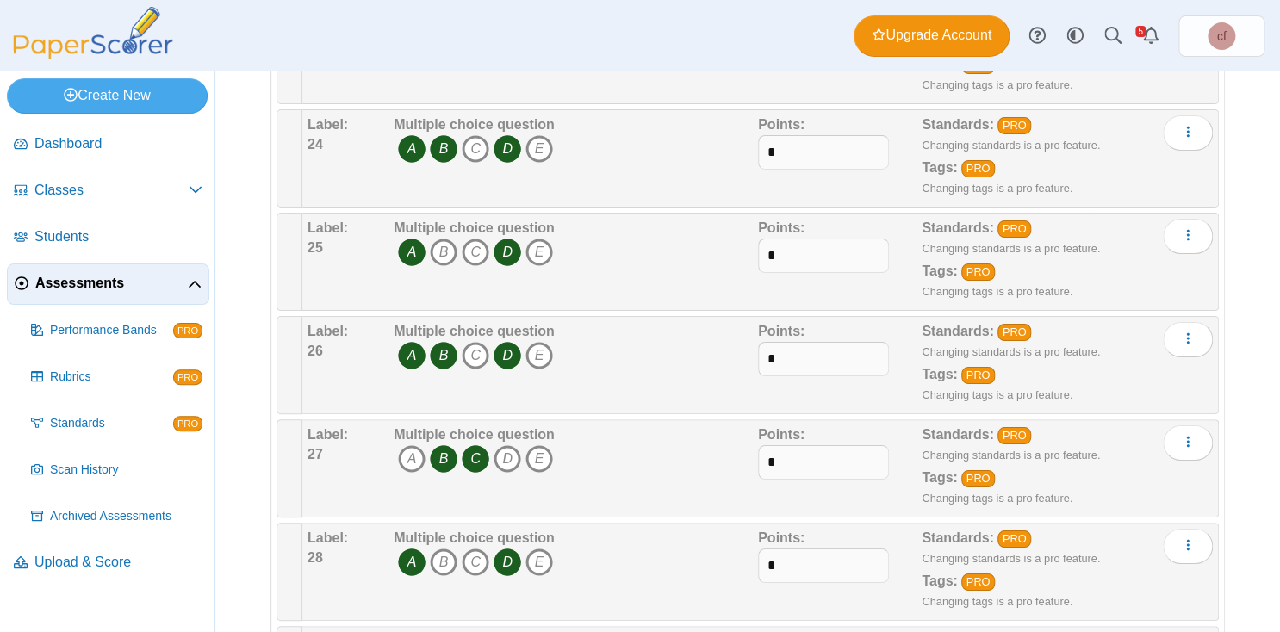
click at [445, 549] on icon "B" at bounding box center [444, 563] width 28 height 28
click at [514, 549] on icon "D" at bounding box center [508, 563] width 28 height 28
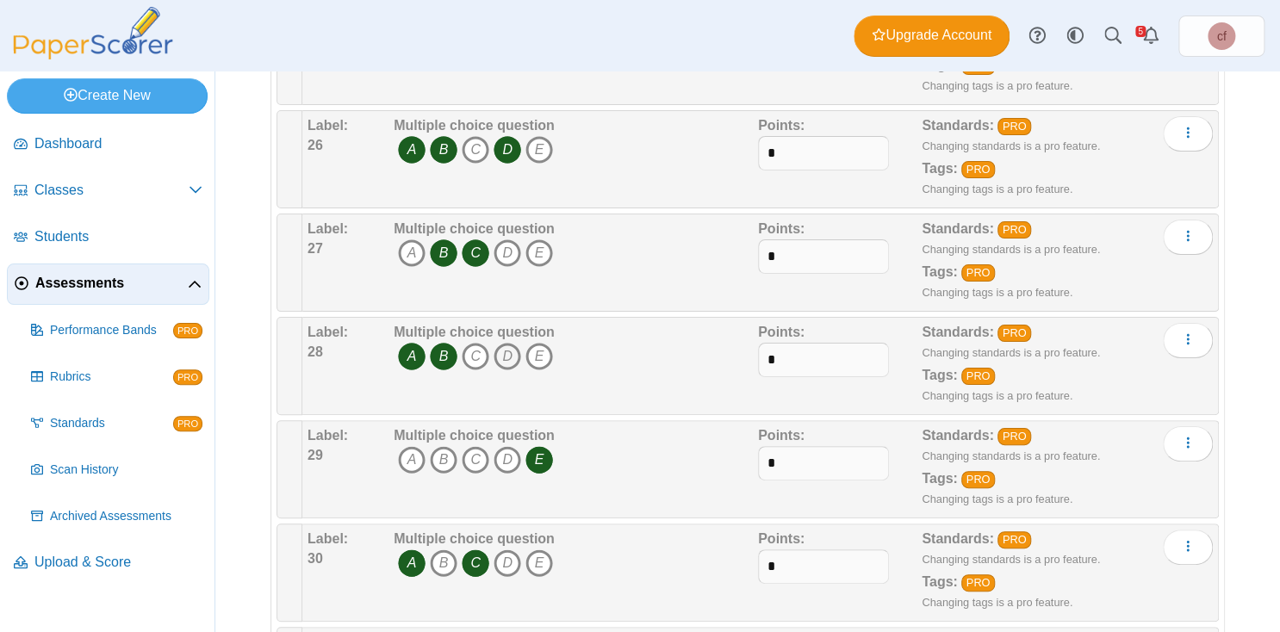
scroll to position [2834, 0]
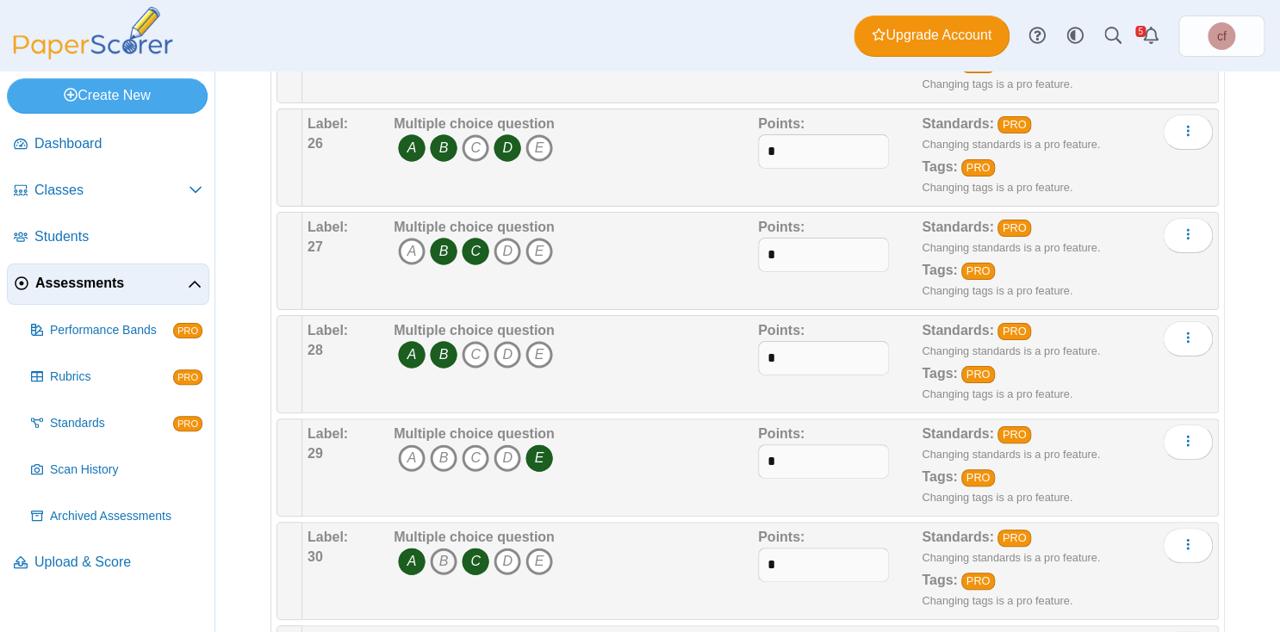
click at [446, 548] on icon "B" at bounding box center [444, 562] width 28 height 28
click at [410, 445] on icon "A" at bounding box center [412, 459] width 28 height 28
click at [437, 445] on icon "B" at bounding box center [444, 459] width 28 height 28
click at [471, 445] on icon "C" at bounding box center [476, 459] width 28 height 28
click at [549, 445] on icon "E" at bounding box center [540, 459] width 28 height 28
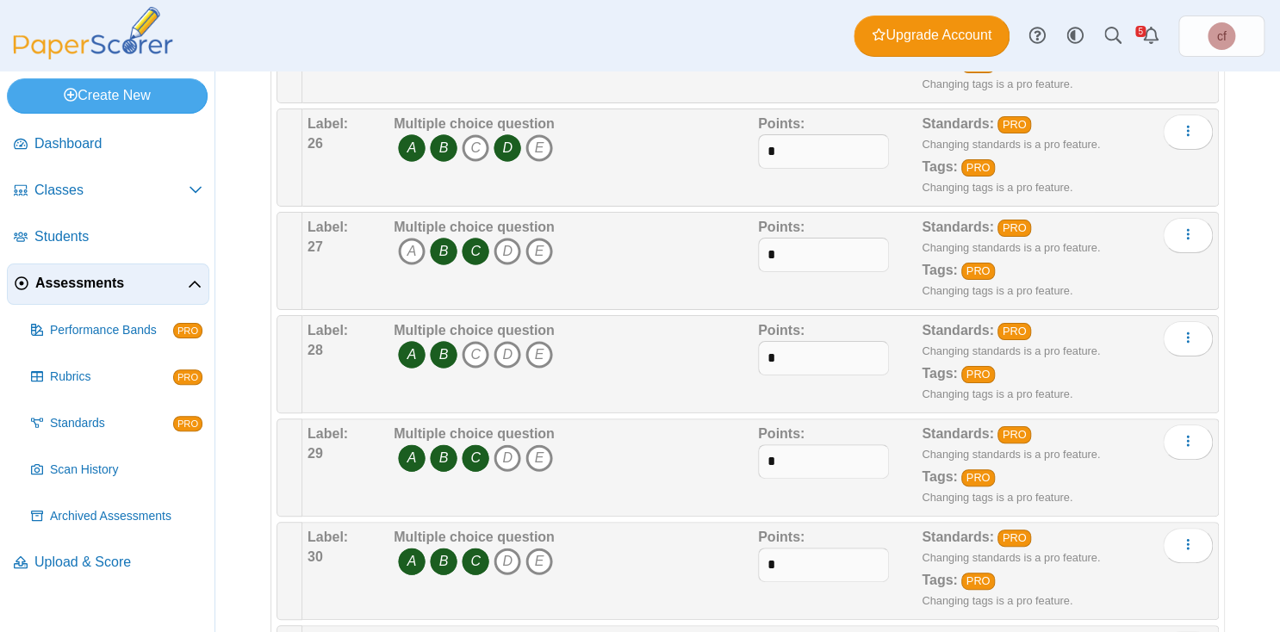
click at [444, 548] on icon "B" at bounding box center [444, 562] width 28 height 28
click at [473, 548] on icon "C" at bounding box center [476, 562] width 28 height 28
click at [541, 548] on icon "E" at bounding box center [540, 562] width 28 height 28
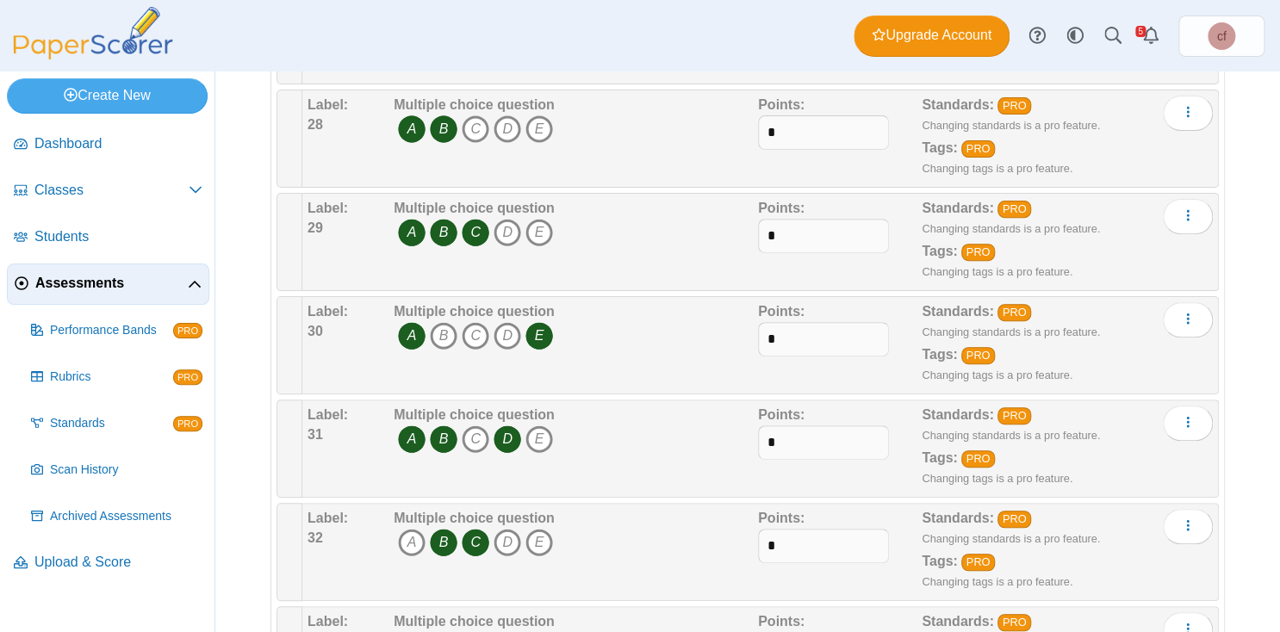
scroll to position [3061, 0]
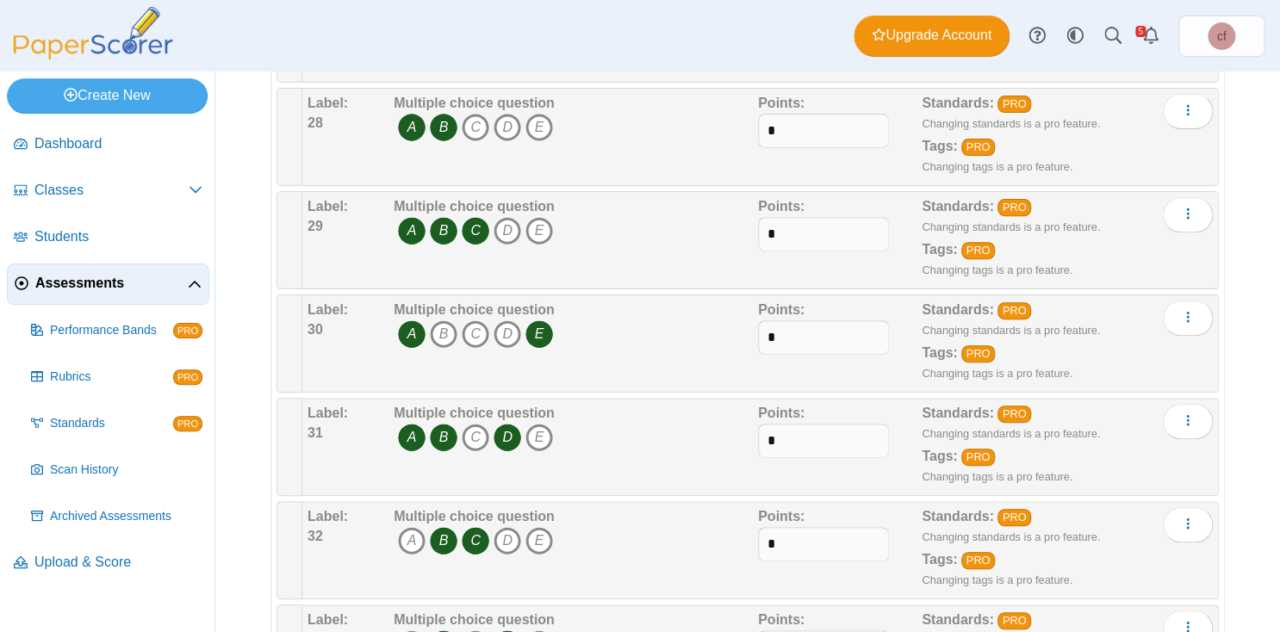
click at [446, 527] on icon "B" at bounding box center [444, 541] width 28 height 28
click at [445, 424] on icon "B" at bounding box center [444, 438] width 28 height 28
click at [513, 424] on icon "D" at bounding box center [508, 438] width 28 height 28
click at [485, 424] on icon "C" at bounding box center [476, 438] width 28 height 28
click at [477, 527] on icon "C" at bounding box center [476, 541] width 28 height 28
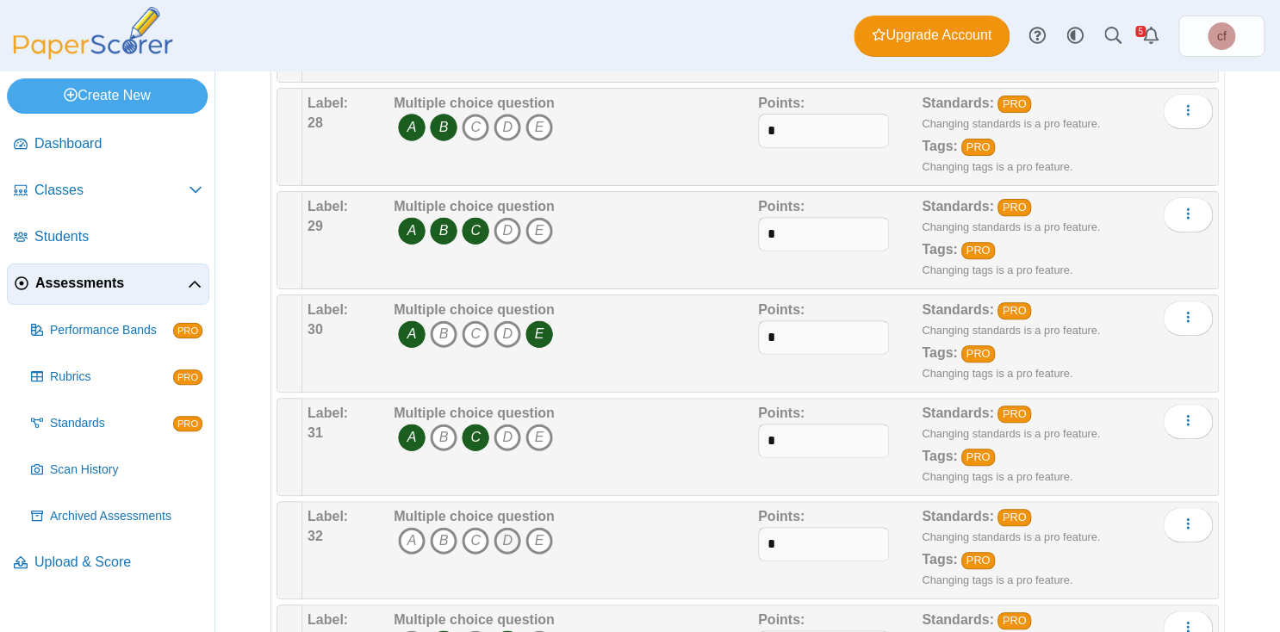
click at [507, 527] on icon "D" at bounding box center [508, 541] width 28 height 28
click at [526, 527] on icon "E" at bounding box center [540, 541] width 28 height 28
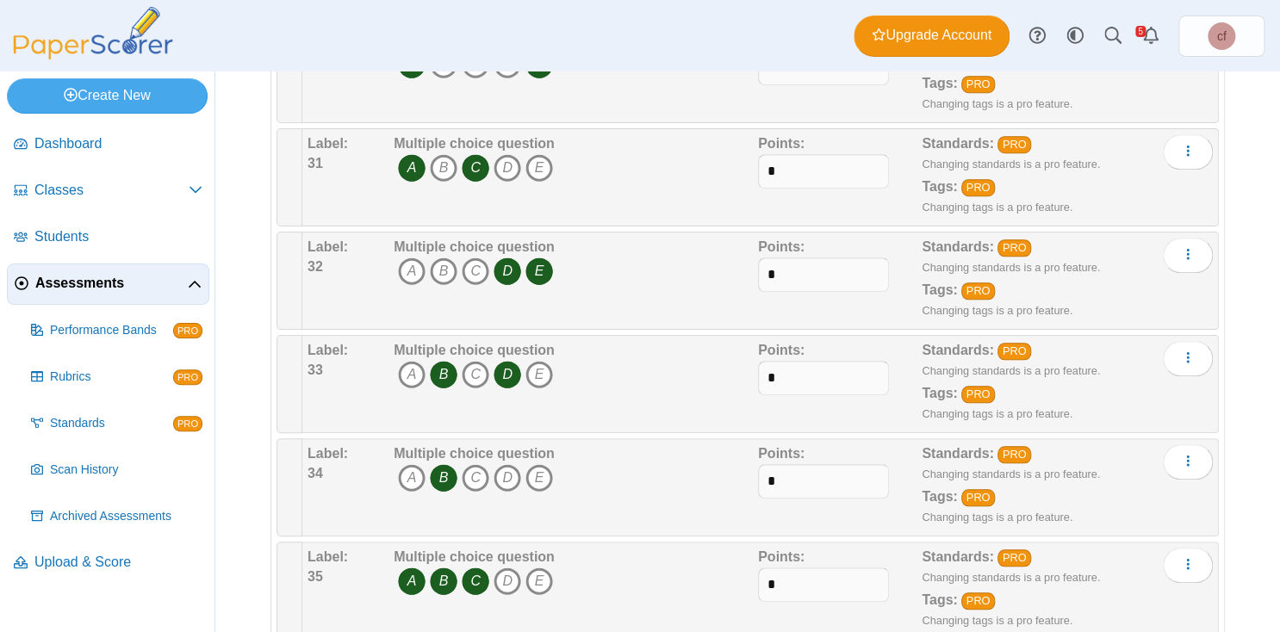
scroll to position [3329, 0]
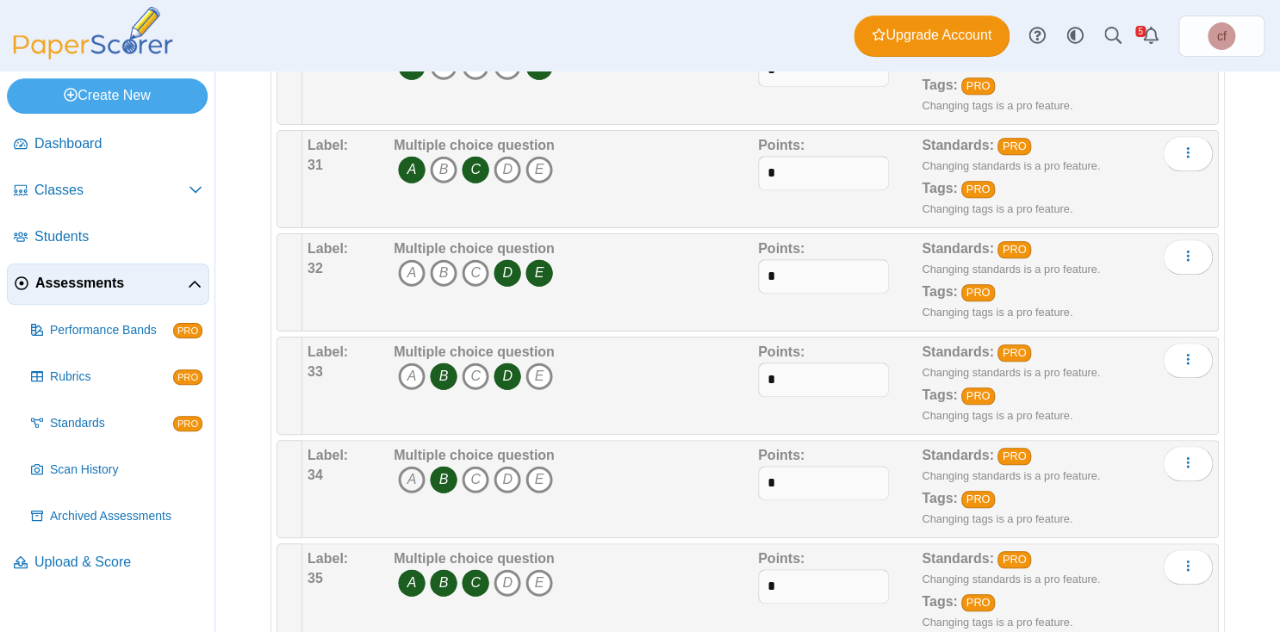
click at [415, 466] on icon "A" at bounding box center [412, 480] width 28 height 28
click at [484, 466] on icon "C" at bounding box center [476, 480] width 28 height 28
click at [440, 569] on icon "B" at bounding box center [444, 583] width 28 height 28
click at [471, 569] on icon "C" at bounding box center [476, 583] width 28 height 28
click at [500, 569] on icon "D" at bounding box center [508, 583] width 28 height 28
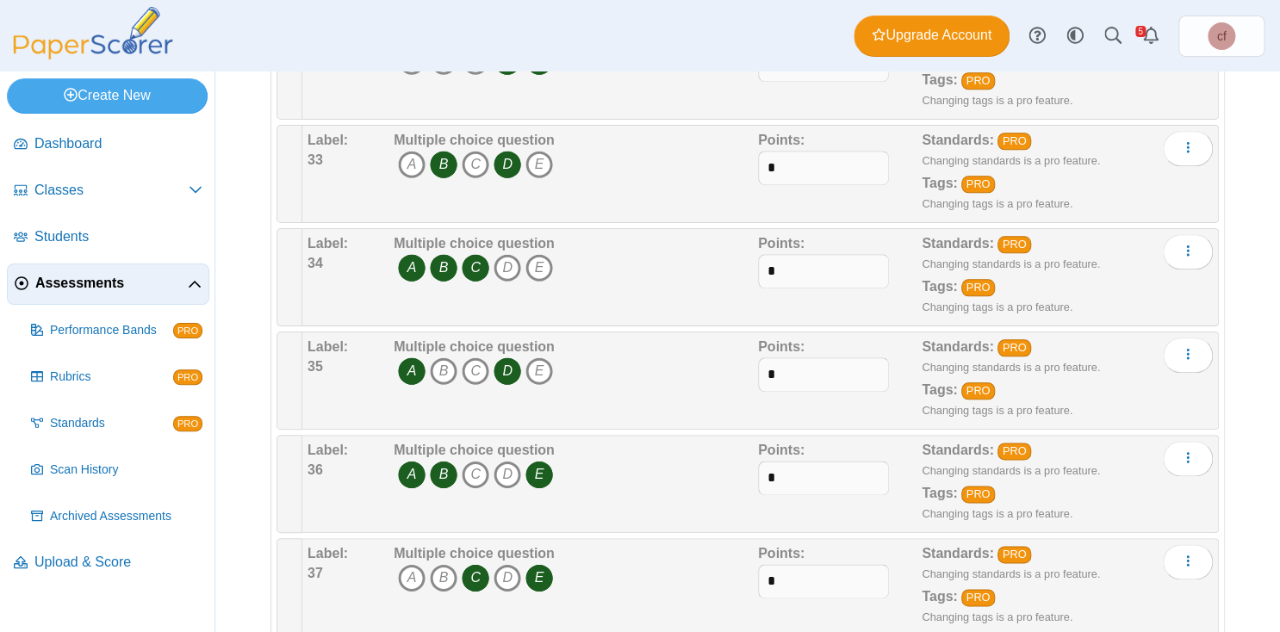
scroll to position [3541, 0]
click at [407, 461] on icon "A" at bounding box center [412, 475] width 28 height 28
click at [433, 461] on icon "B" at bounding box center [444, 475] width 28 height 28
click at [513, 461] on icon "D" at bounding box center [508, 475] width 28 height 28
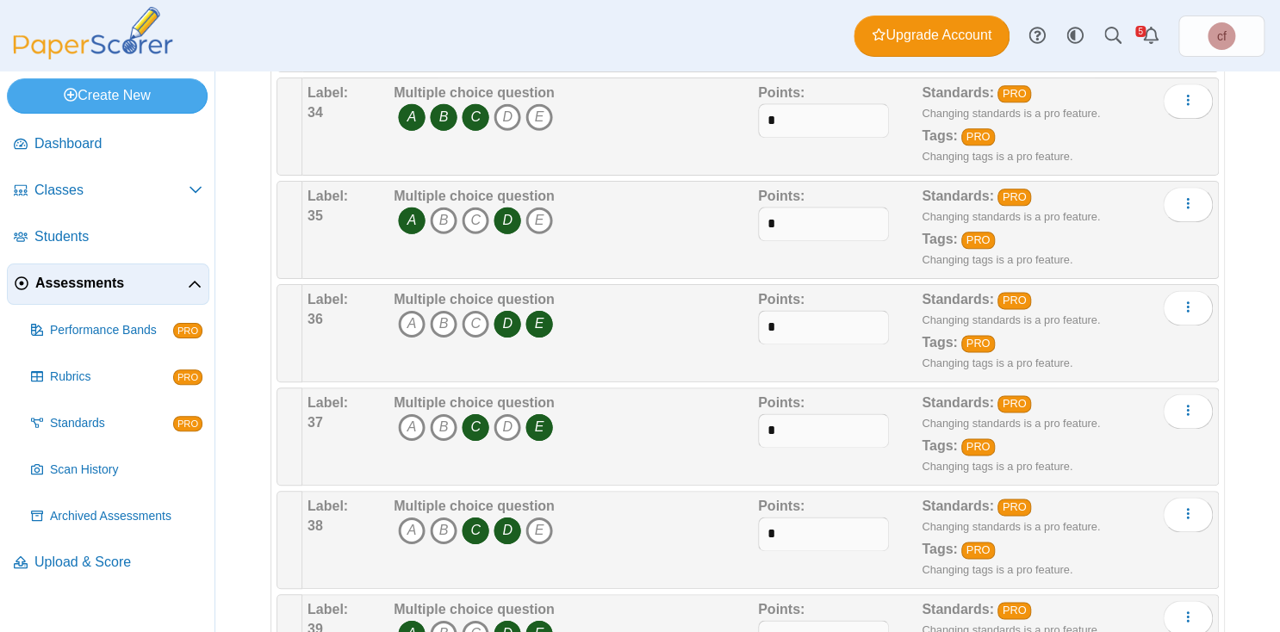
scroll to position [3689, 0]
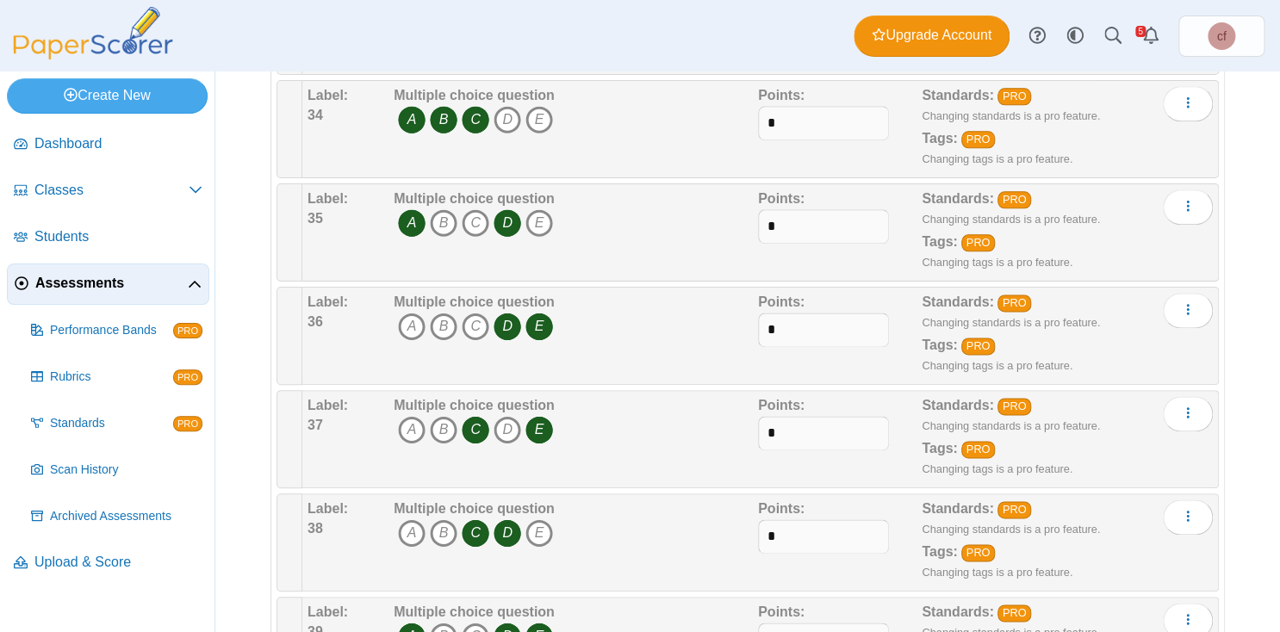
click at [502, 520] on icon "D" at bounding box center [508, 534] width 28 height 28
click at [475, 520] on icon "C" at bounding box center [476, 534] width 28 height 28
click at [407, 520] on icon "A" at bounding box center [412, 534] width 28 height 28
click at [538, 520] on icon "E" at bounding box center [540, 534] width 28 height 28
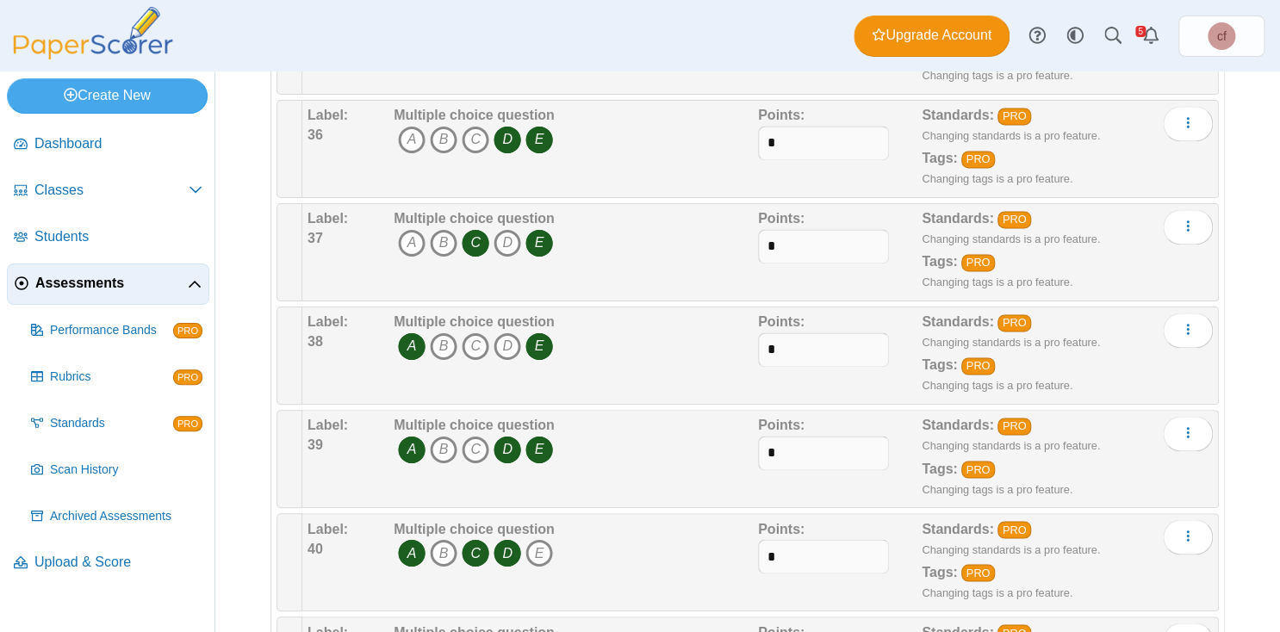
scroll to position [3888, 0]
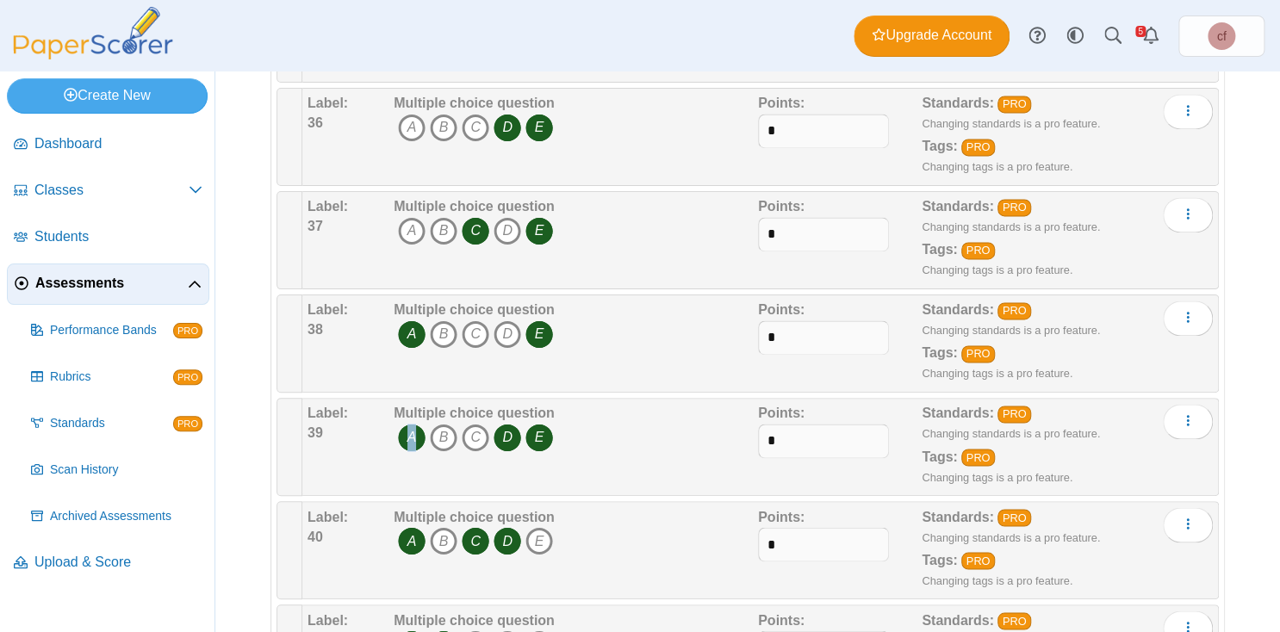
click at [411, 424] on icon "A" at bounding box center [412, 438] width 28 height 28
click at [430, 424] on icon "B" at bounding box center [444, 438] width 28 height 28
click at [541, 424] on icon "E" at bounding box center [540, 438] width 28 height 28
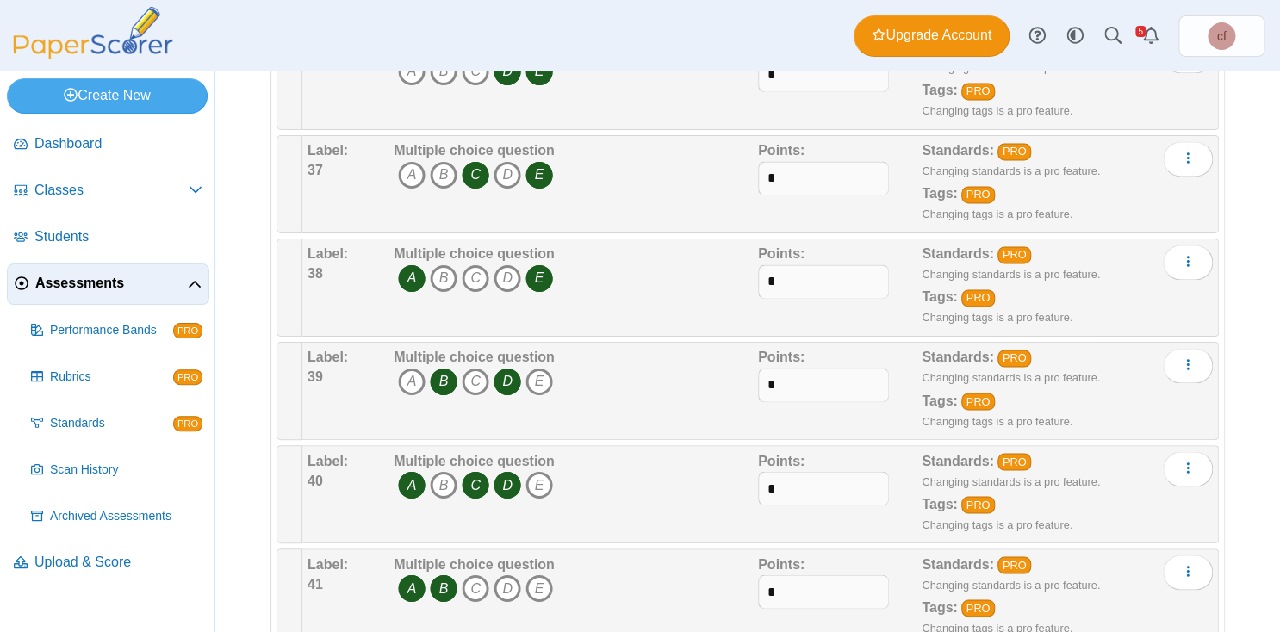
scroll to position [3945, 0]
click at [407, 470] on icon "A" at bounding box center [412, 484] width 28 height 28
click at [440, 470] on icon "B" at bounding box center [444, 484] width 28 height 28
click at [474, 470] on icon "C" at bounding box center [476, 484] width 28 height 28
click at [502, 470] on icon "D" at bounding box center [508, 484] width 28 height 28
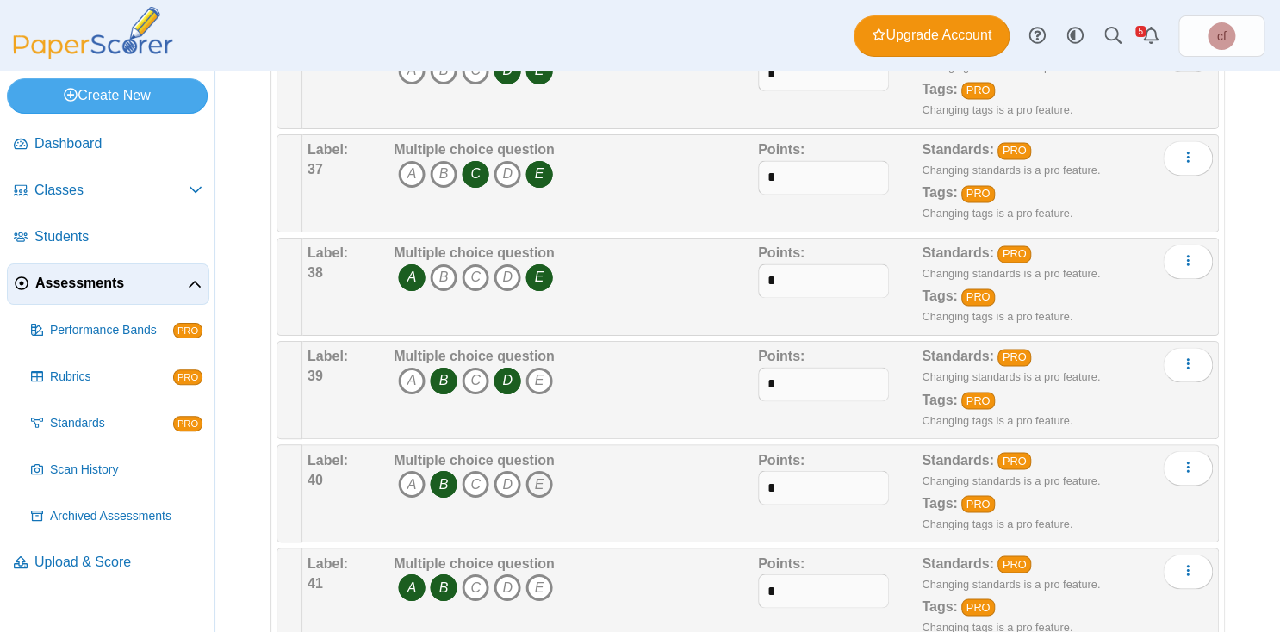
click at [545, 470] on icon "E" at bounding box center [540, 484] width 28 height 28
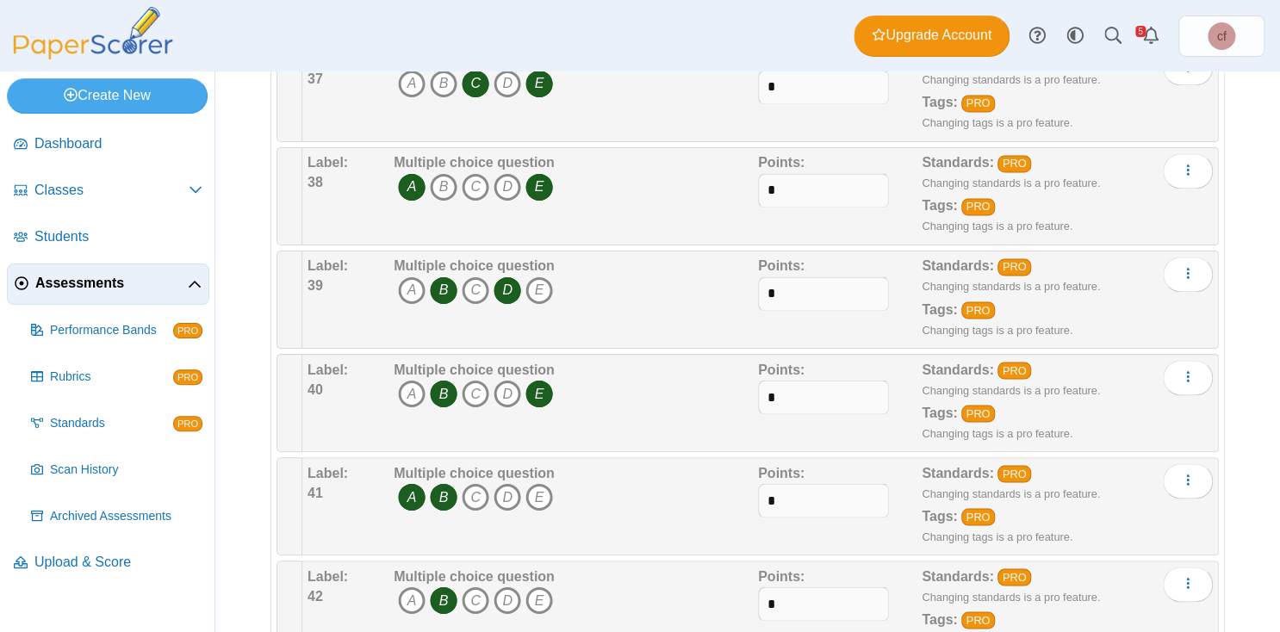
scroll to position [4034, 0]
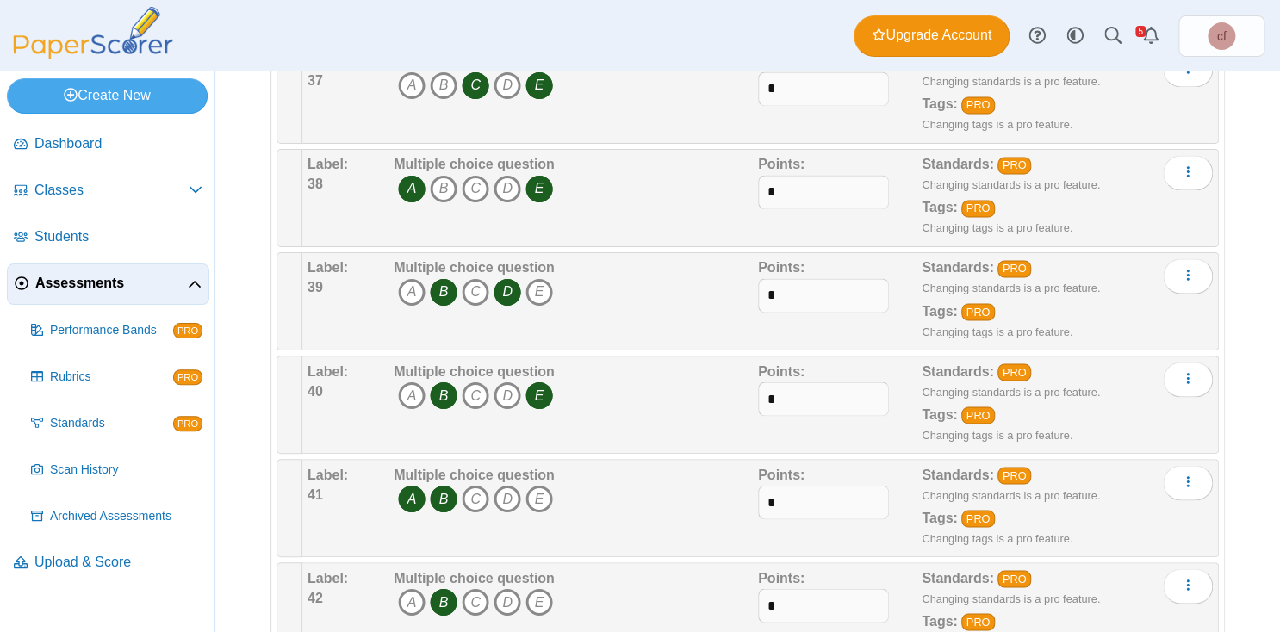
click at [413, 485] on icon "A" at bounding box center [412, 499] width 28 height 28
click at [444, 485] on icon "B" at bounding box center [444, 499] width 28 height 28
click at [473, 485] on icon "C" at bounding box center [476, 499] width 28 height 28
click at [539, 485] on icon "E" at bounding box center [540, 499] width 28 height 28
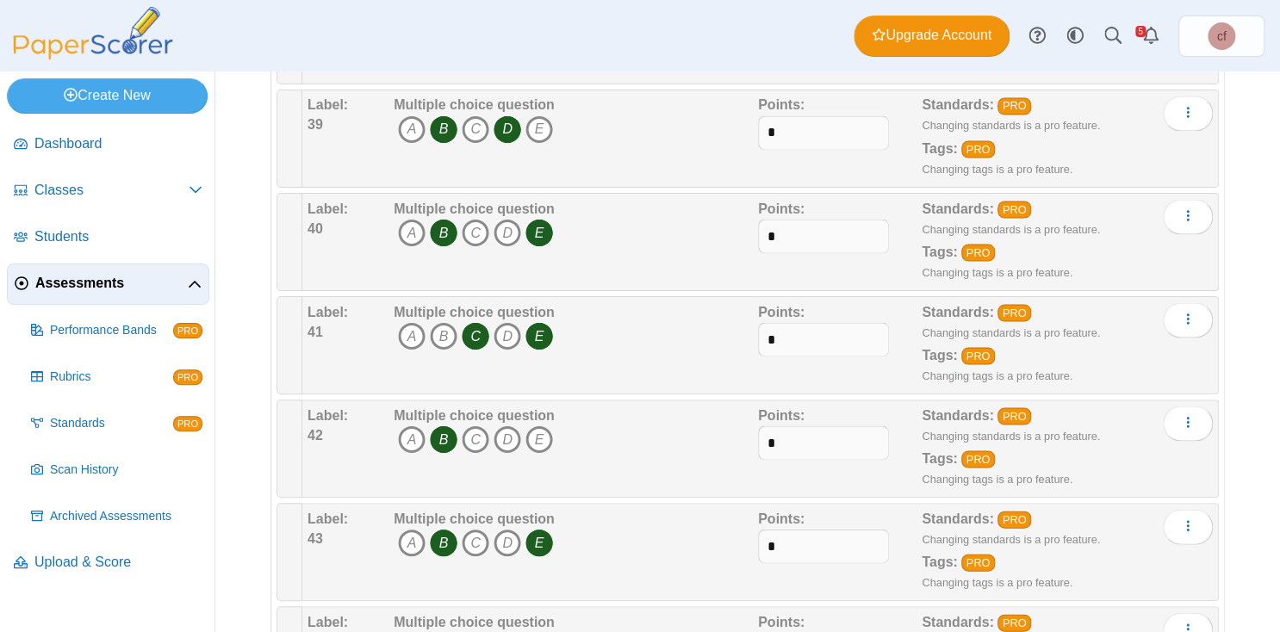
scroll to position [4196, 0]
click at [446, 426] on icon "B" at bounding box center [444, 440] width 28 height 28
click at [482, 426] on icon "C" at bounding box center [476, 440] width 28 height 28
click at [510, 426] on icon "D" at bounding box center [508, 440] width 28 height 28
click at [455, 530] on icon "B" at bounding box center [444, 544] width 28 height 28
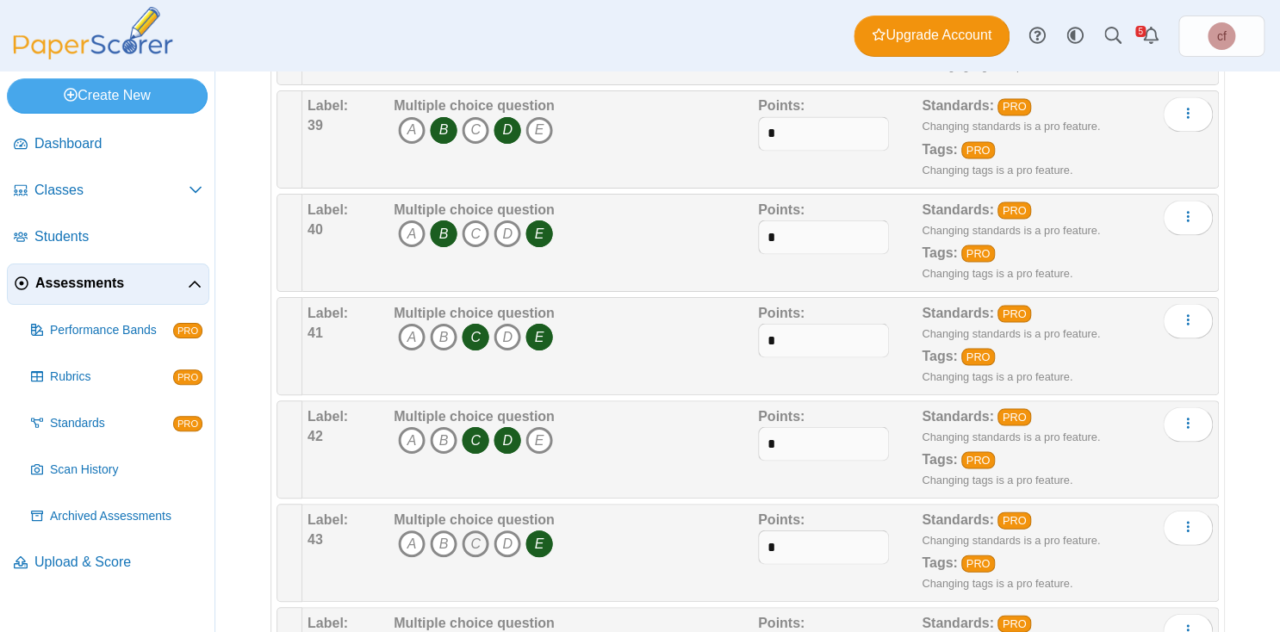
click at [472, 530] on icon "C" at bounding box center [476, 544] width 28 height 28
click at [508, 530] on icon "D" at bounding box center [508, 544] width 28 height 28
click at [540, 530] on icon "E" at bounding box center [540, 544] width 28 height 28
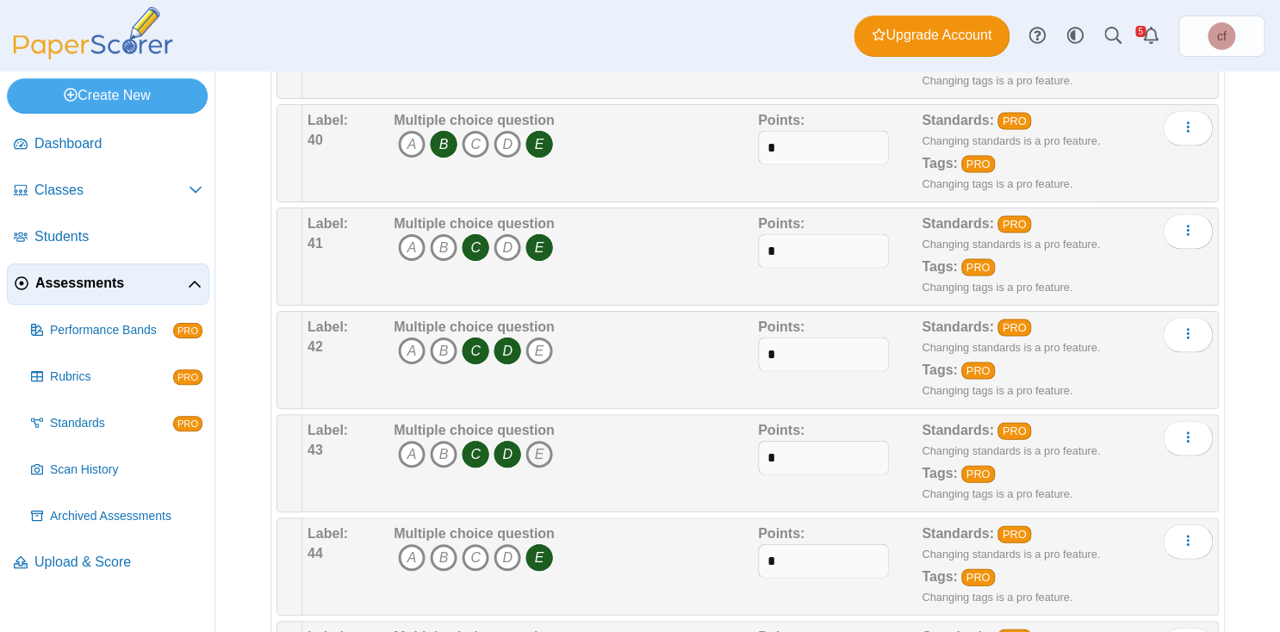
scroll to position [4286, 0]
click at [540, 543] on icon "E" at bounding box center [540, 557] width 28 height 28
click at [507, 543] on icon "D" at bounding box center [508, 557] width 28 height 28
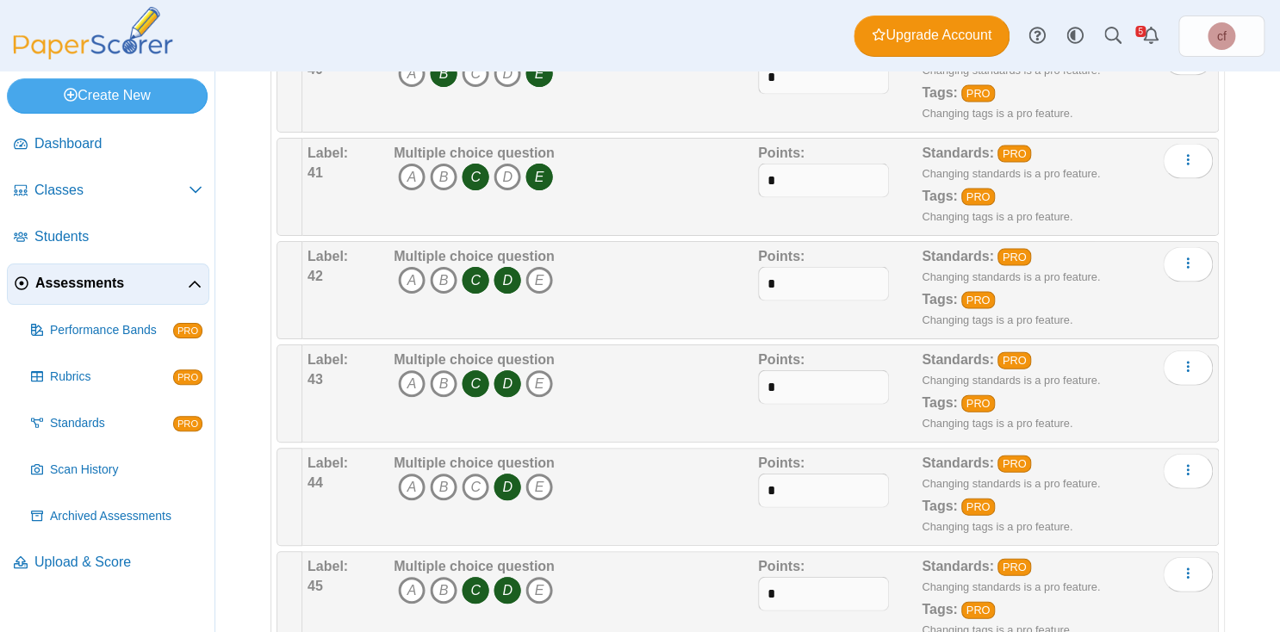
scroll to position [4369, 0]
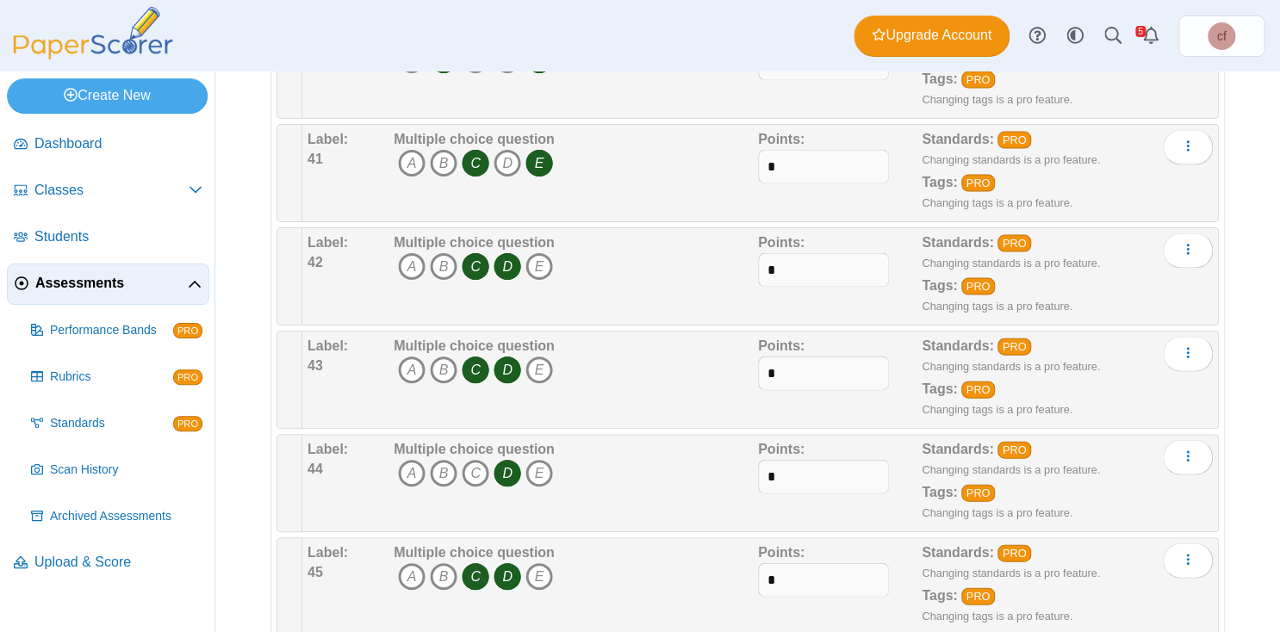
click at [507, 563] on icon "D" at bounding box center [508, 577] width 28 height 28
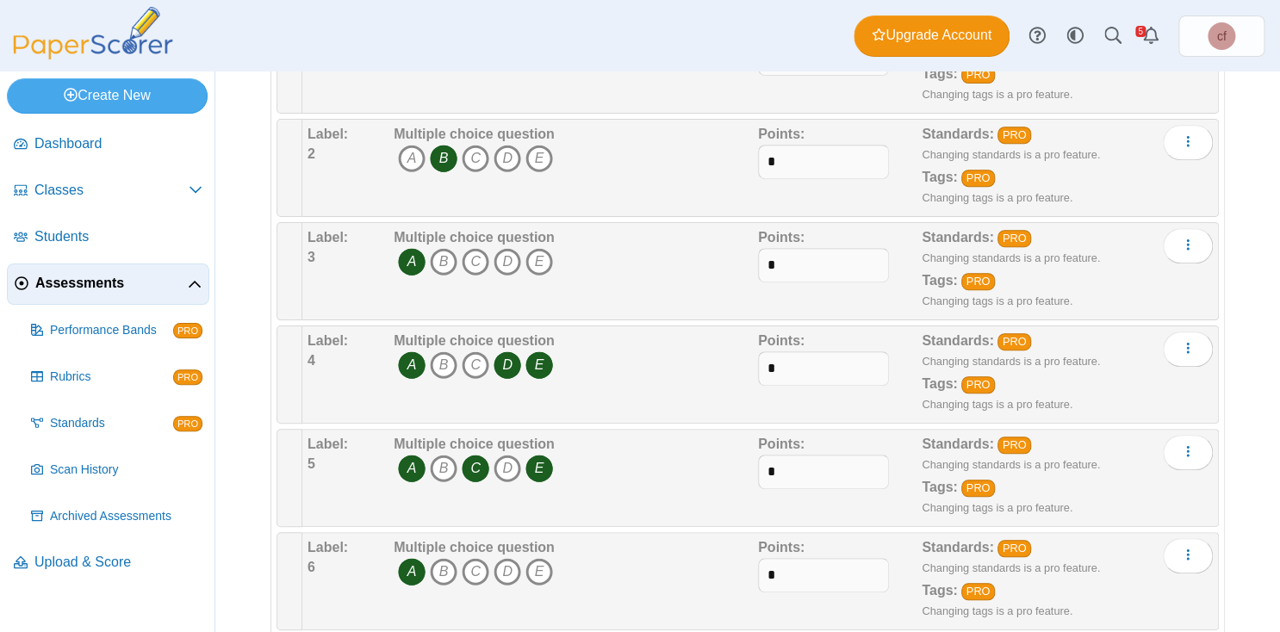
scroll to position [0, 0]
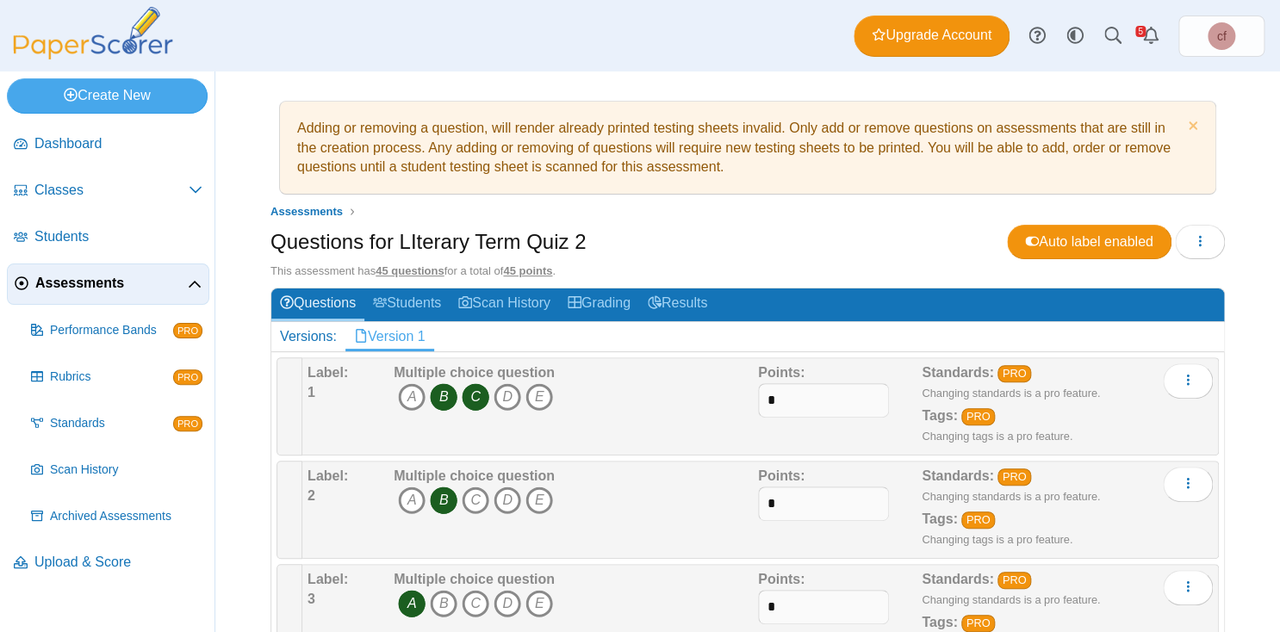
click at [93, 280] on span "Assessments" at bounding box center [111, 283] width 152 height 19
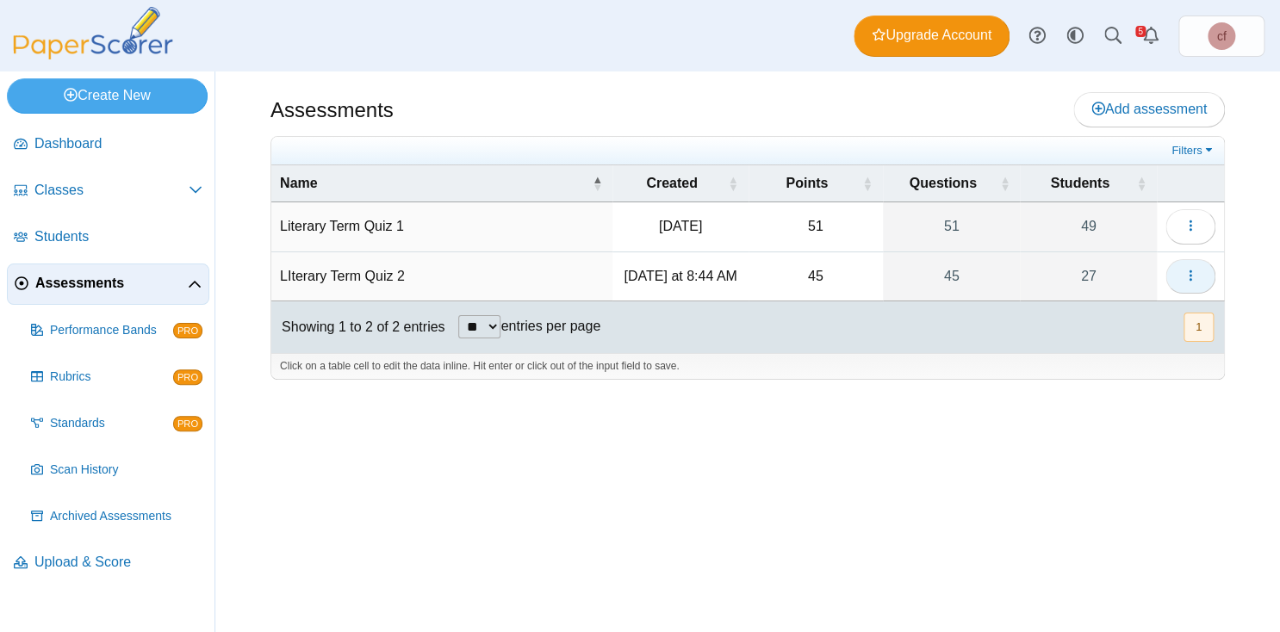
click at [1190, 271] on icon "button" at bounding box center [1191, 276] width 14 height 14
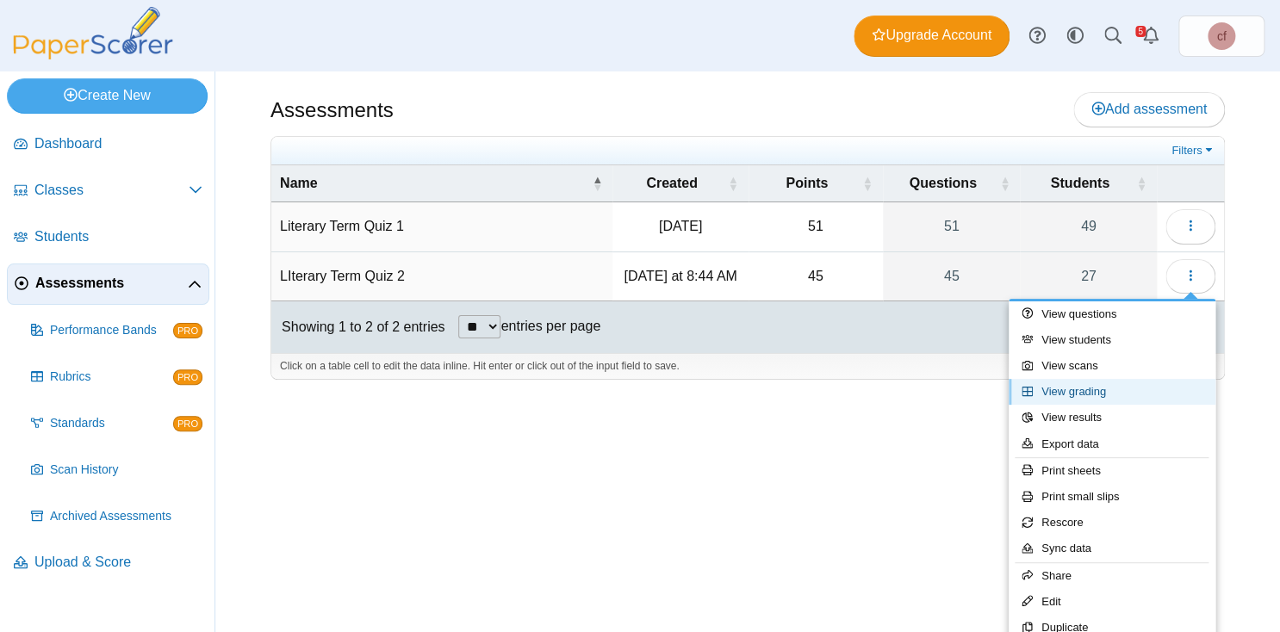
click at [1098, 391] on link "View grading" at bounding box center [1112, 392] width 207 height 26
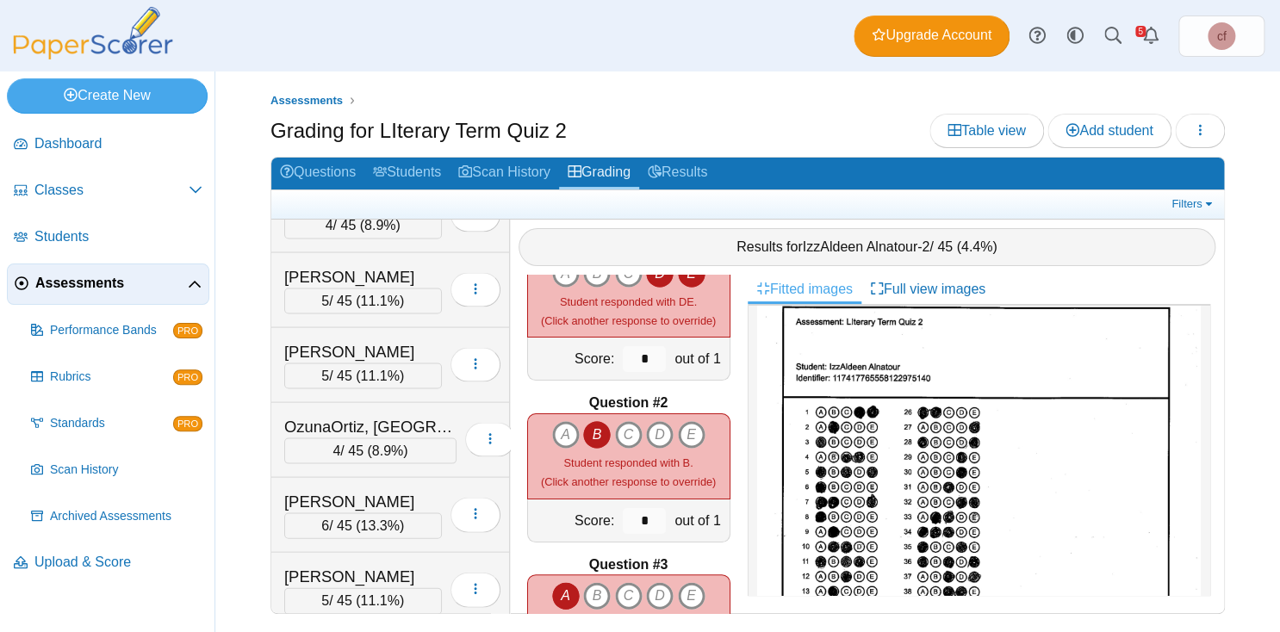
scroll to position [1491, 0]
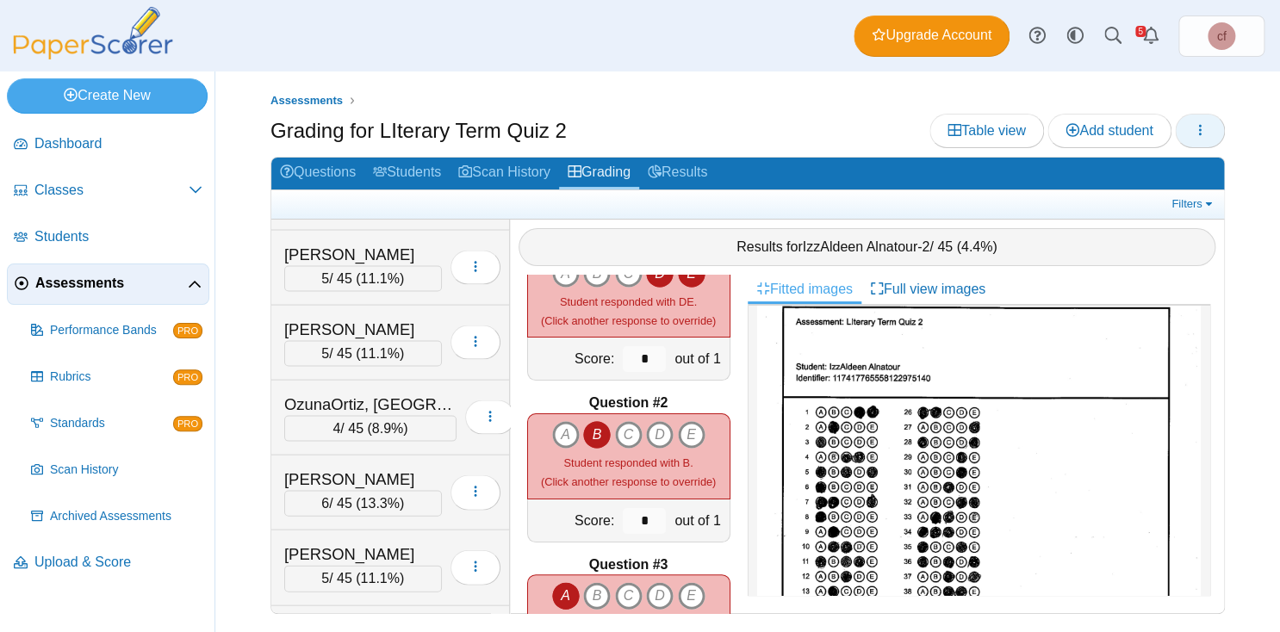
click at [1201, 126] on use "button" at bounding box center [1200, 129] width 3 height 11
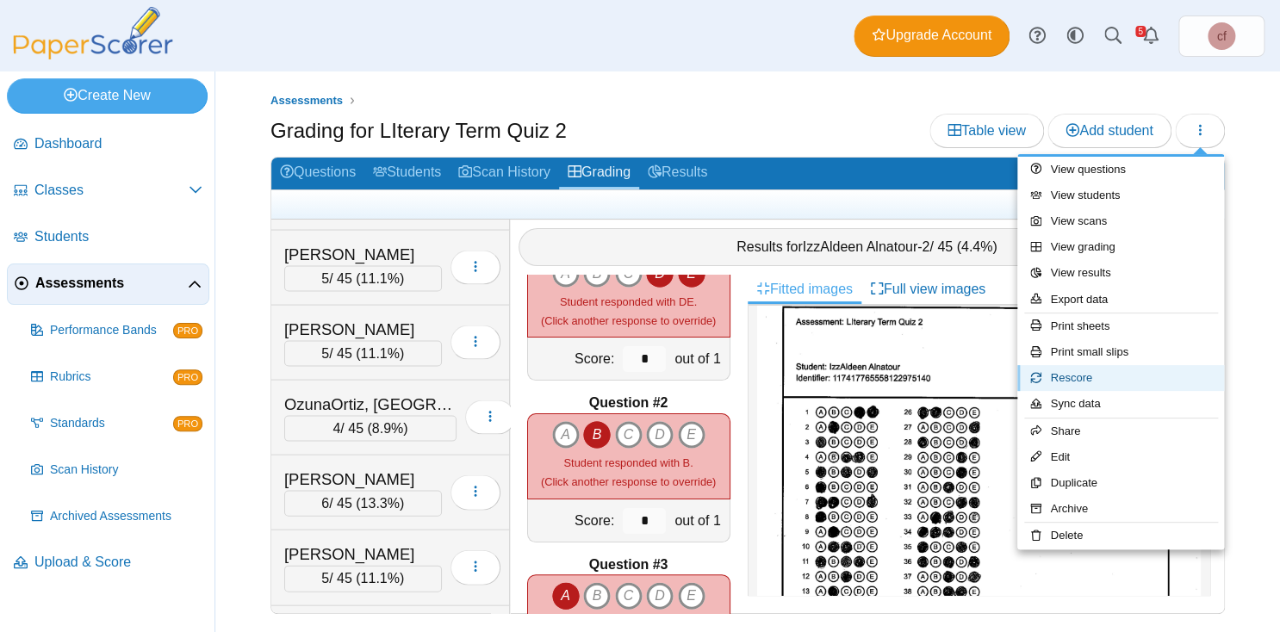
click at [1093, 371] on link "Rescore" at bounding box center [1120, 378] width 207 height 26
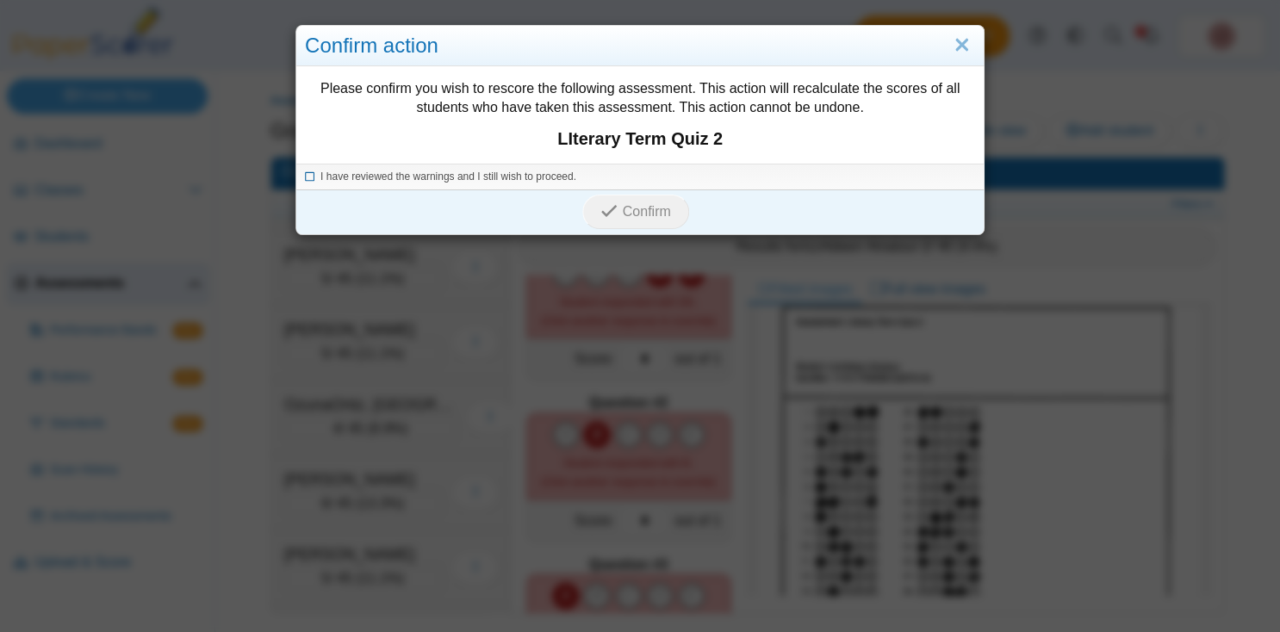
click at [308, 177] on icon at bounding box center [310, 174] width 10 height 9
click at [641, 221] on button "Confirm" at bounding box center [635, 212] width 106 height 34
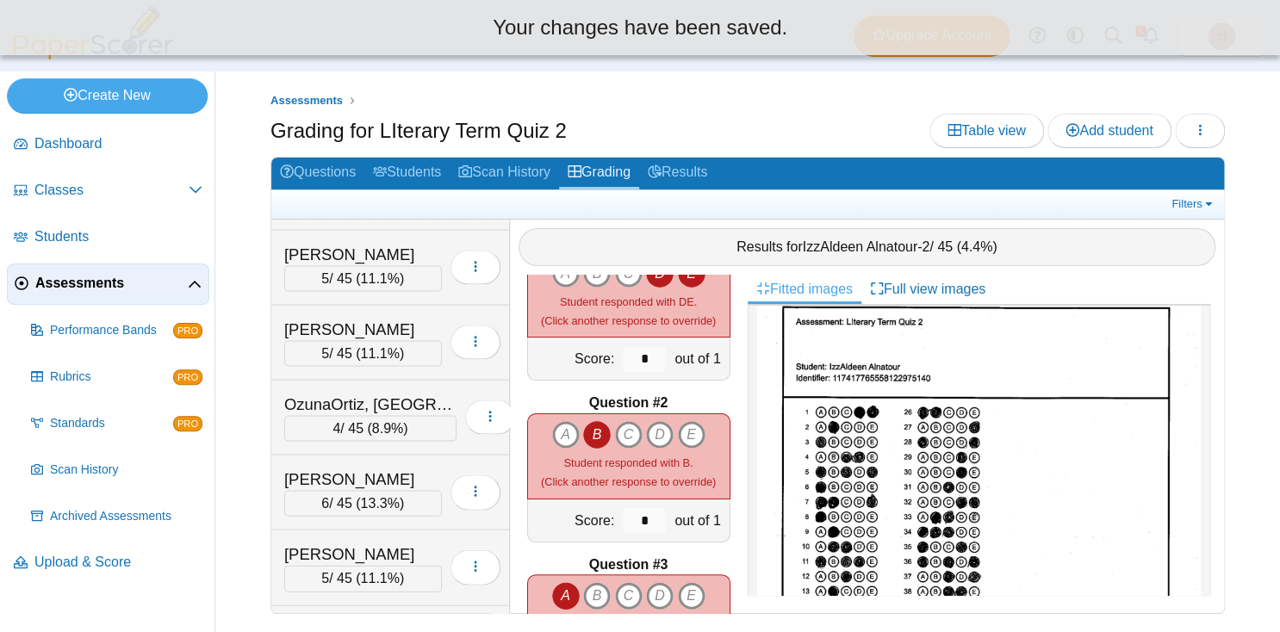
click at [627, 210] on body "Dashboard Classes Archived classes Students" at bounding box center [640, 316] width 1280 height 632
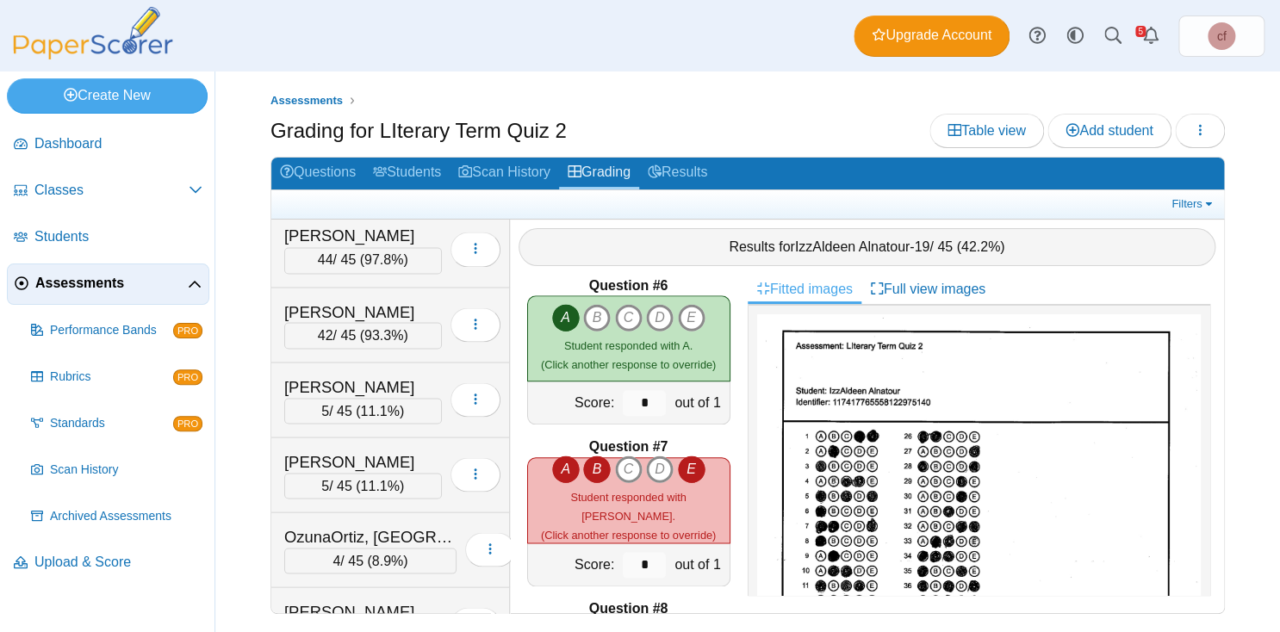
scroll to position [1434, 0]
